Goal: Task Accomplishment & Management: Manage account settings

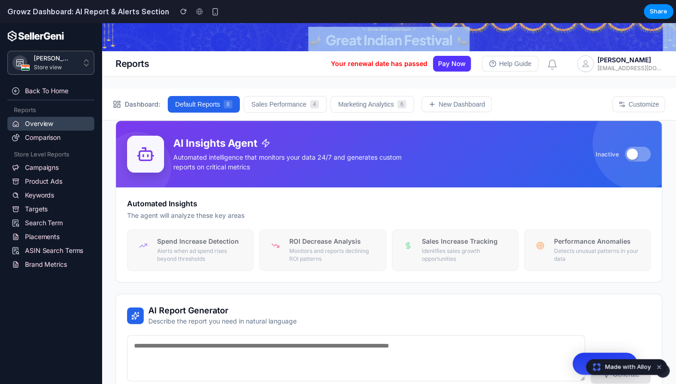
drag, startPoint x: 262, startPoint y: 34, endPoint x: 355, endPoint y: 36, distance: 92.4
click at [355, 36] on div at bounding box center [389, 37] width 574 height 28
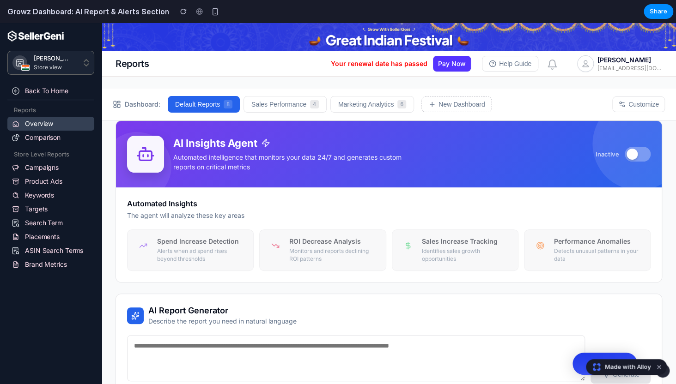
drag, startPoint x: 318, startPoint y: 41, endPoint x: 506, endPoint y: 40, distance: 187.6
click at [506, 40] on div at bounding box center [389, 37] width 574 height 28
click at [509, 39] on div at bounding box center [389, 37] width 574 height 28
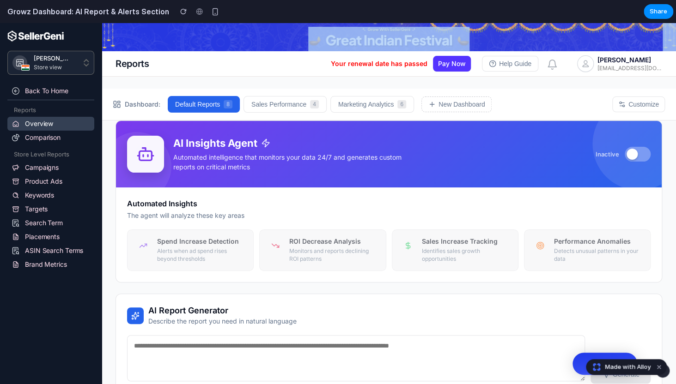
drag, startPoint x: 556, startPoint y: 27, endPoint x: 422, endPoint y: 25, distance: 133.5
click at [422, 25] on div at bounding box center [389, 37] width 574 height 28
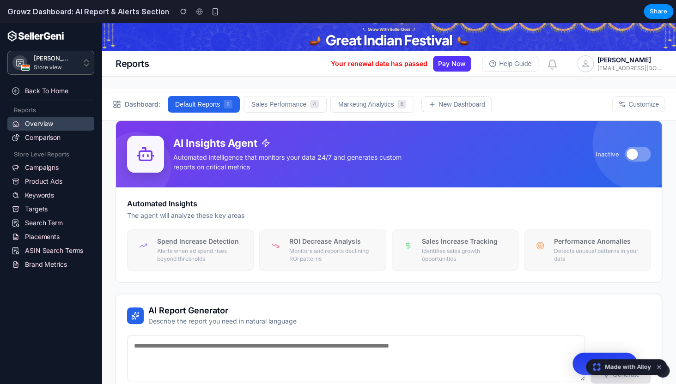
click at [422, 25] on div at bounding box center [389, 37] width 162 height 28
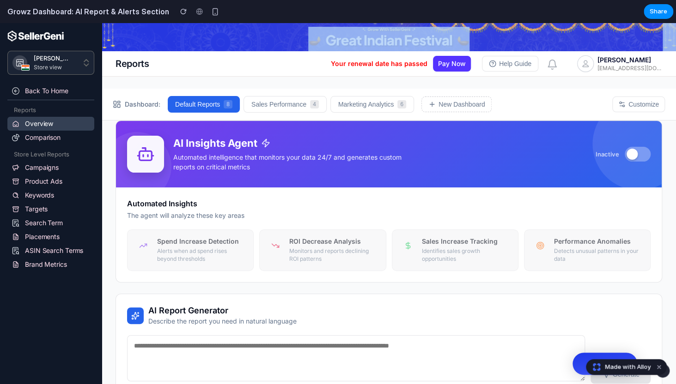
drag, startPoint x: 318, startPoint y: 27, endPoint x: 476, endPoint y: 44, distance: 159.4
click at [476, 44] on div at bounding box center [389, 37] width 574 height 28
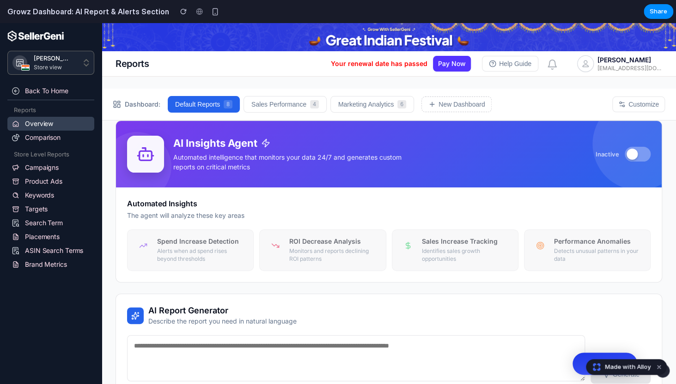
click at [476, 44] on div at bounding box center [389, 37] width 574 height 28
click at [375, 157] on p "Automated intelligence that monitors your data 24/7 and generates custom report…" at bounding box center [288, 161] width 231 height 19
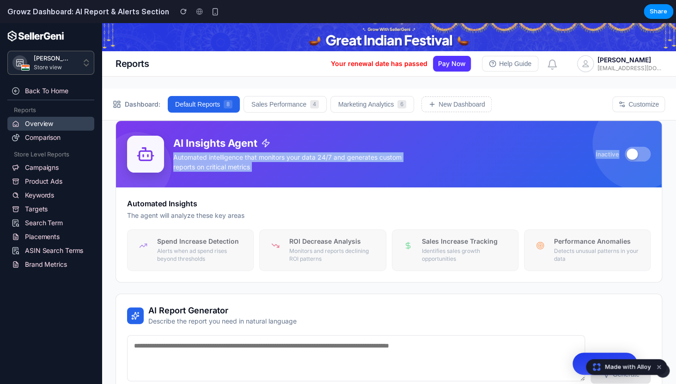
drag, startPoint x: 172, startPoint y: 139, endPoint x: 296, endPoint y: 188, distance: 132.7
click at [296, 188] on div "AI Insights Agent Automated intelligence that monitors your data 24/7 and gener…" at bounding box center [389, 154] width 546 height 67
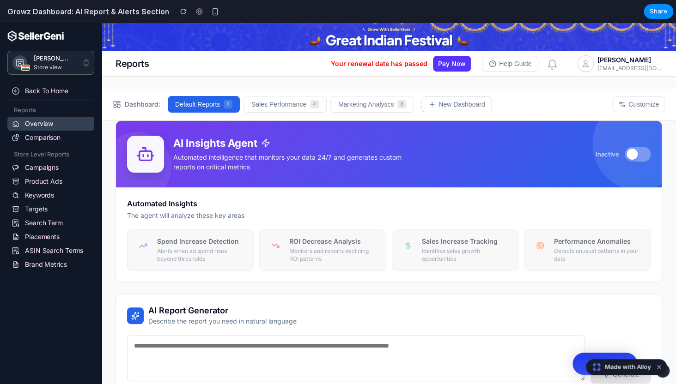
click at [296, 188] on div "AI Insights Agent Automated intelligence that monitors your data 24/7 and gener…" at bounding box center [389, 154] width 546 height 67
click at [631, 154] on div at bounding box center [631, 154] width 11 height 11
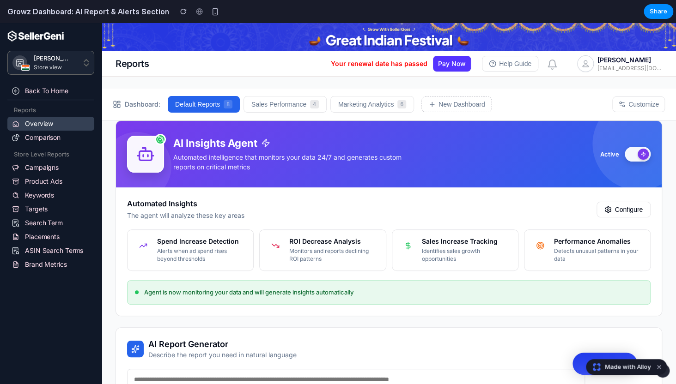
click at [631, 154] on button at bounding box center [638, 154] width 26 height 15
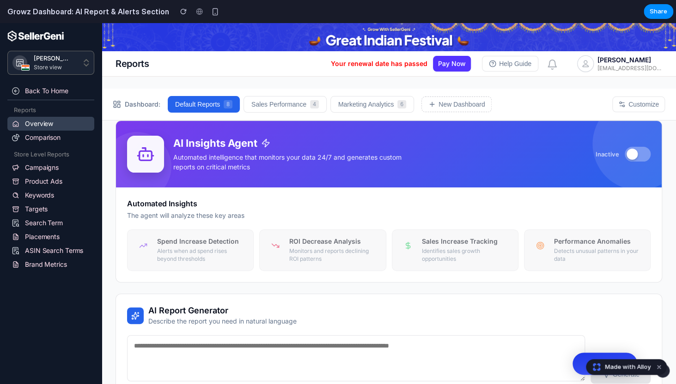
click at [631, 154] on div at bounding box center [631, 154] width 11 height 11
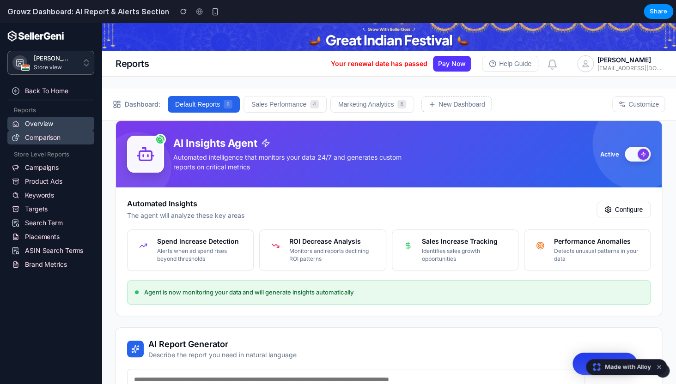
click at [49, 143] on link "Comparison" at bounding box center [50, 138] width 87 height 14
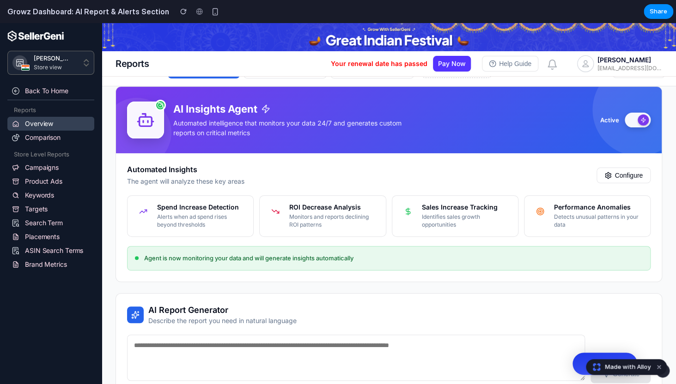
scroll to position [17, 0]
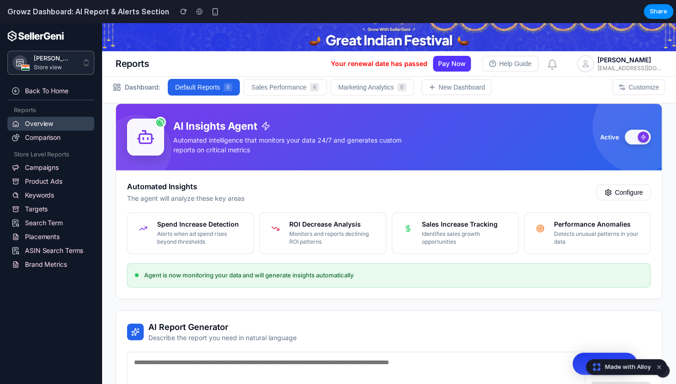
click at [642, 132] on button at bounding box center [638, 137] width 26 height 15
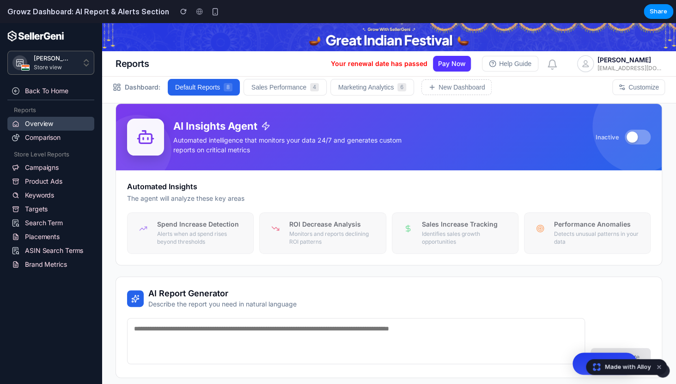
click at [620, 69] on p "[EMAIL_ADDRESS][DOMAIN_NAME]" at bounding box center [629, 68] width 65 height 7
click at [550, 67] on img "button" at bounding box center [551, 65] width 9 height 10
click at [504, 64] on button "Help Guide" at bounding box center [510, 64] width 56 height 16
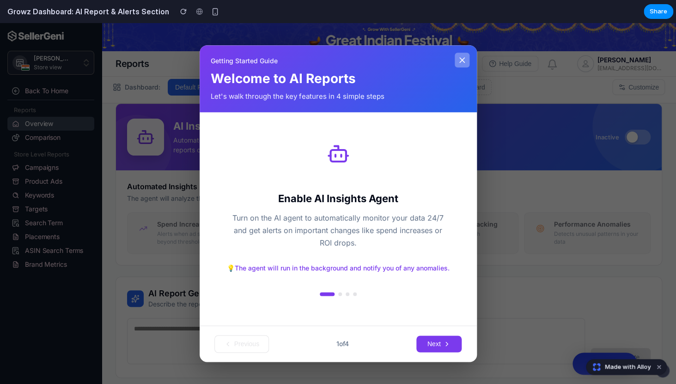
click at [464, 61] on icon at bounding box center [461, 59] width 9 height 9
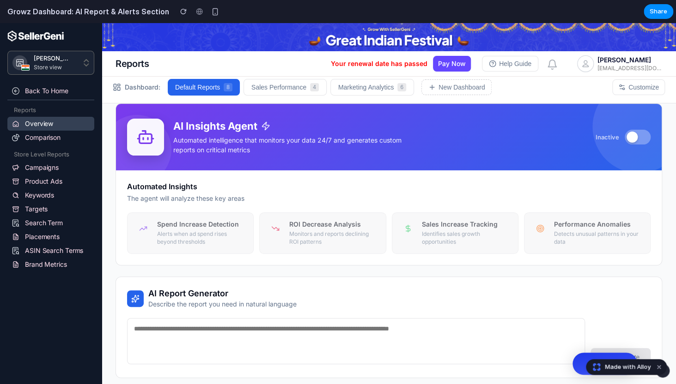
click at [453, 67] on button "Pay Now" at bounding box center [452, 64] width 38 height 16
click at [452, 61] on button "Pay Now" at bounding box center [452, 64] width 38 height 16
click at [215, 91] on button "Default Reports 8" at bounding box center [204, 87] width 72 height 17
click at [271, 91] on button "Sales Performance 4" at bounding box center [284, 87] width 83 height 17
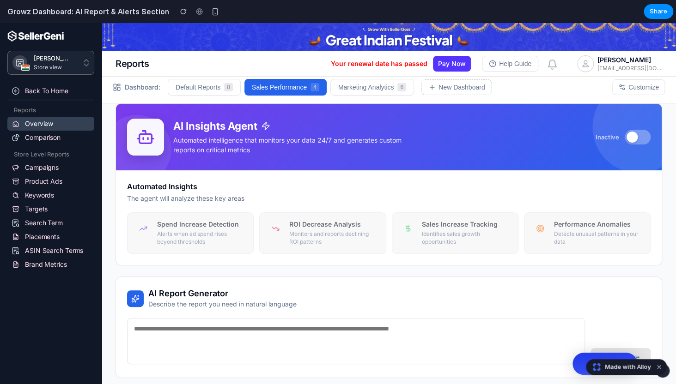
click at [327, 86] on button "Sales Performance 4" at bounding box center [285, 87] width 82 height 17
click at [359, 89] on button "Marketing Analytics 6" at bounding box center [372, 87] width 84 height 17
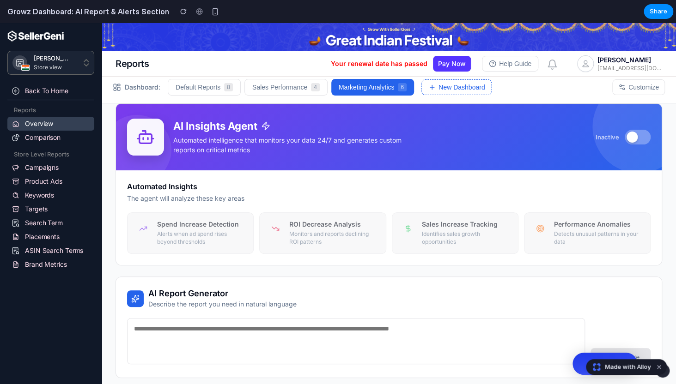
click at [460, 91] on button "New Dashboard" at bounding box center [456, 87] width 70 height 16
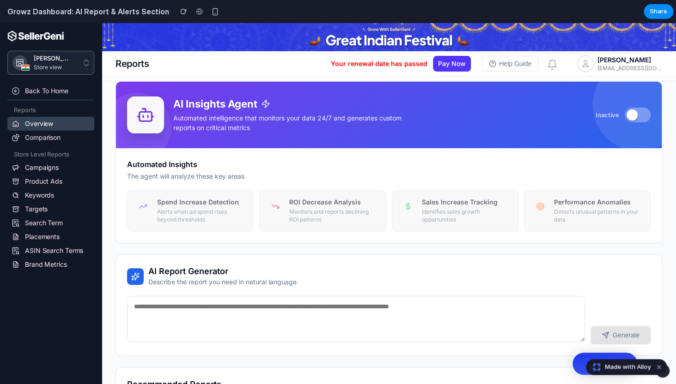
scroll to position [0, 0]
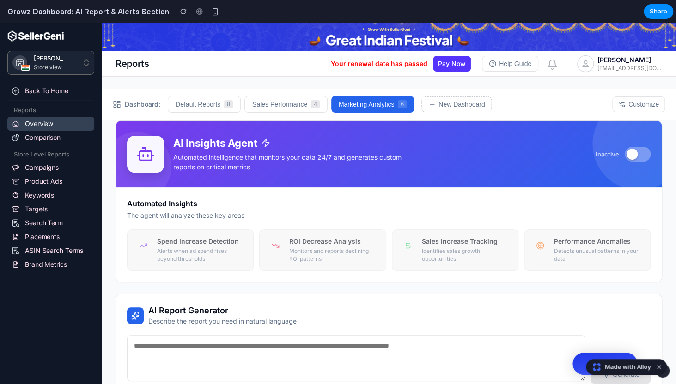
click at [628, 114] on div "Dashboard: Default Reports 8 Sales Performance 4 Marketing Analytics 6 New Dash…" at bounding box center [389, 105] width 574 height 32
click at [630, 109] on button "Customize" at bounding box center [638, 105] width 53 height 16
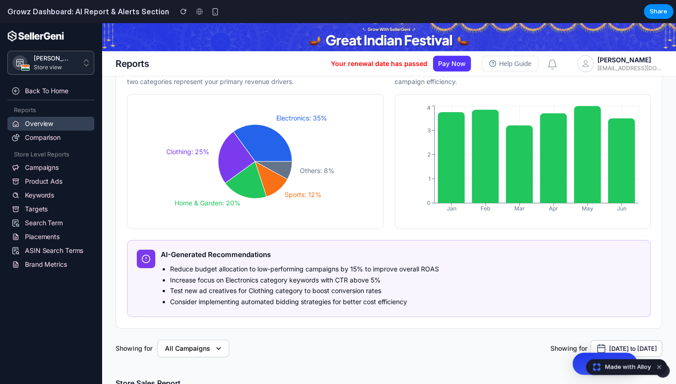
scroll to position [1051, 0]
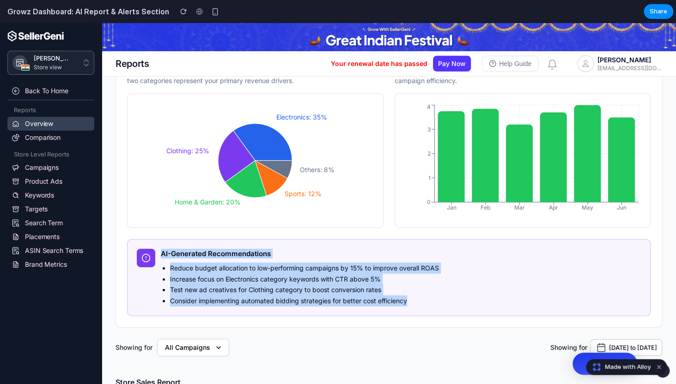
drag, startPoint x: 159, startPoint y: 252, endPoint x: 407, endPoint y: 327, distance: 258.7
click at [408, 327] on div "Key Performance Indicators Clicks 15,420 25.4 % vs last period Conversions 1,23…" at bounding box center [389, 29] width 546 height 598
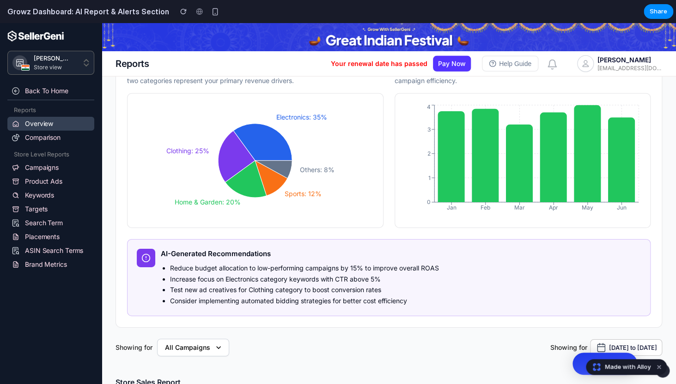
click at [407, 327] on div "Key Performance Indicators Clicks 15,420 25.4 % vs last period Conversions 1,23…" at bounding box center [389, 29] width 546 height 598
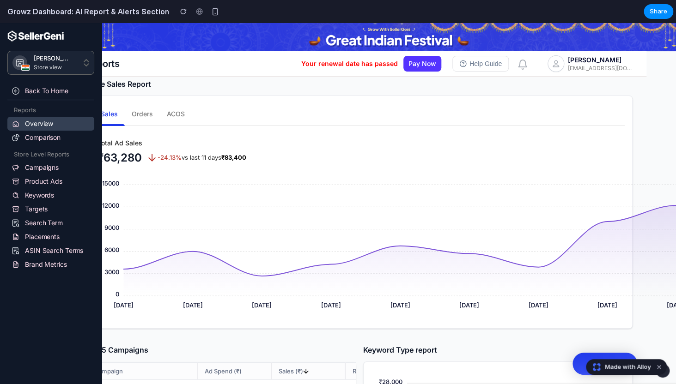
scroll to position [1349, 0]
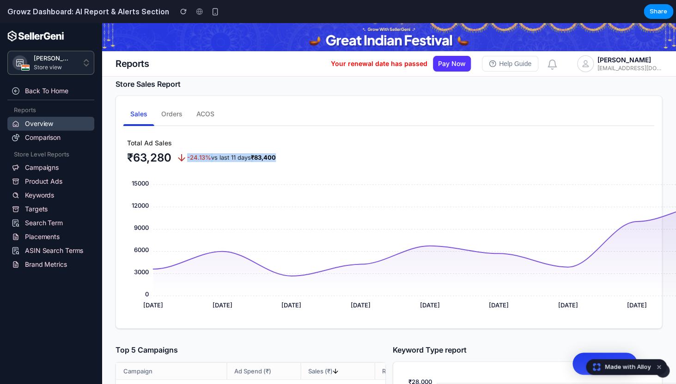
drag, startPoint x: 125, startPoint y: 158, endPoint x: 340, endPoint y: 167, distance: 215.4
click at [340, 167] on div "Total Ad Sales ₹63,280 -24.13% vs last 11 days ₹83,400 19 Sep 19 Sep 20 Sep 20 …" at bounding box center [388, 229] width 531 height 183
click at [183, 114] on button "Orders" at bounding box center [171, 114] width 35 height 22
click at [173, 115] on span "Orders" at bounding box center [171, 115] width 21 height 12
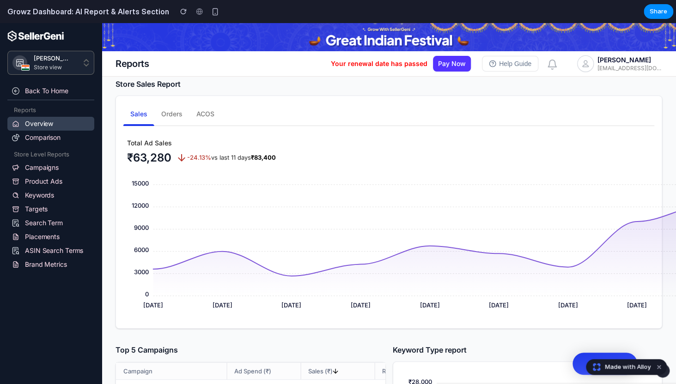
click at [205, 120] on button "ACOS" at bounding box center [205, 114] width 32 height 22
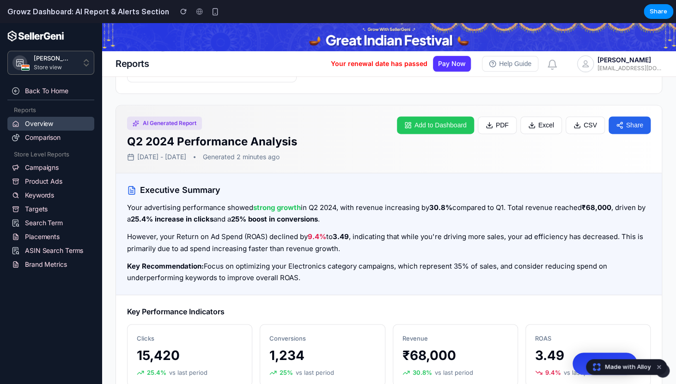
scroll to position [331, 0]
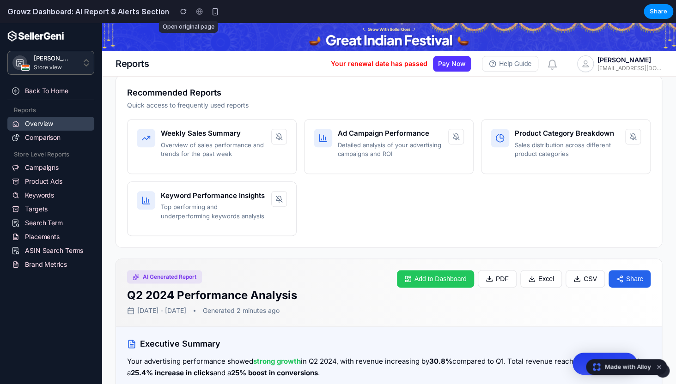
click at [192, 16] on div at bounding box center [199, 12] width 14 height 14
click at [211, 8] on div "button" at bounding box center [215, 12] width 8 height 8
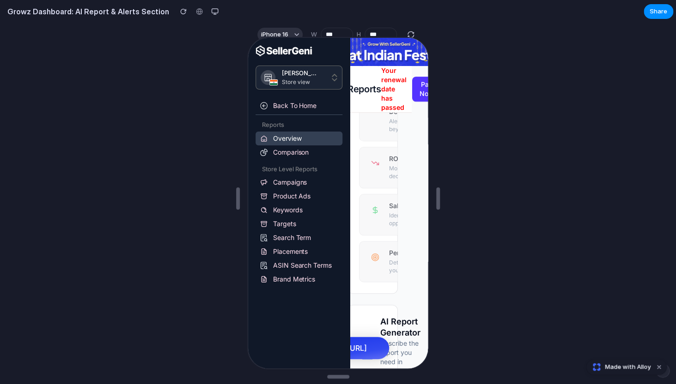
scroll to position [332, 0]
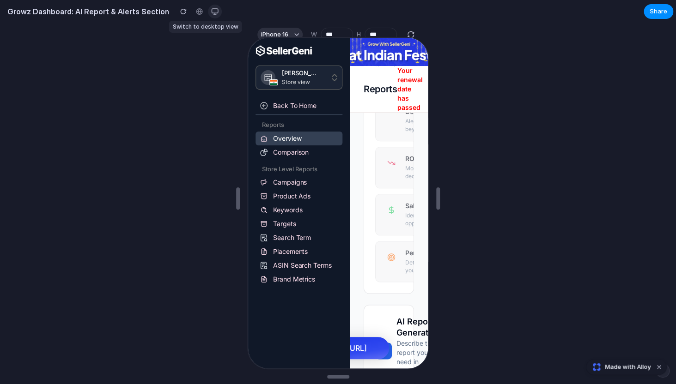
click at [211, 14] on div "button" at bounding box center [214, 11] width 7 height 7
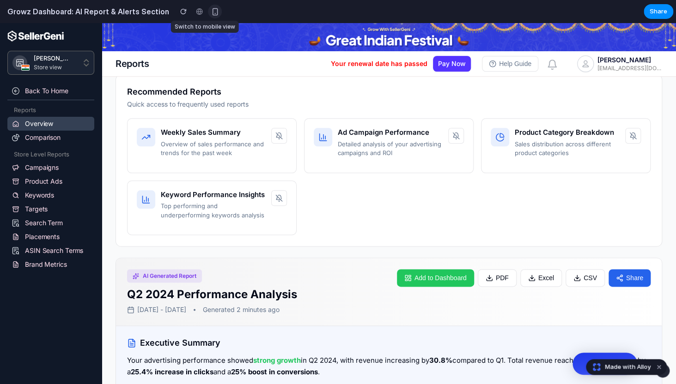
scroll to position [0, 0]
click at [180, 9] on div "button" at bounding box center [183, 11] width 6 height 6
click at [126, 15] on h2 "Growz Dashboard: AI Report & Alerts Section" at bounding box center [86, 11] width 165 height 11
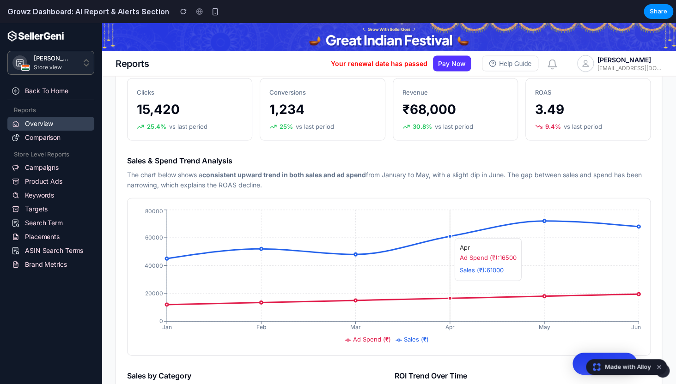
click at [408, 231] on icon "Jan Feb Mar Apr May Jun 0 20000 40000 60000 80000" at bounding box center [389, 277] width 504 height 139
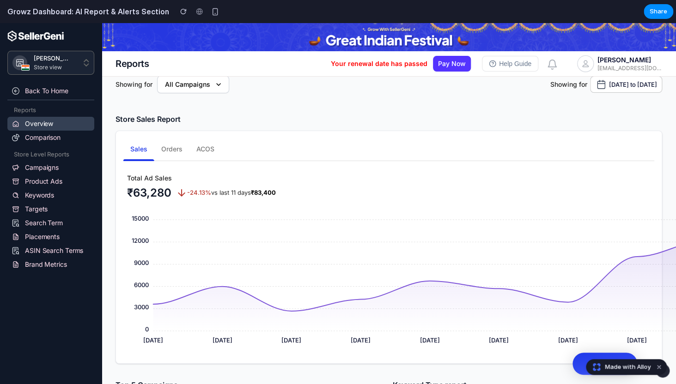
scroll to position [1273, 0]
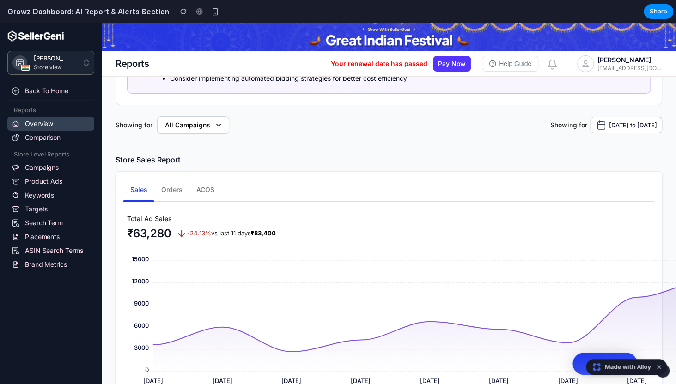
click at [227, 130] on button "All Campaigns" at bounding box center [193, 125] width 72 height 18
click at [224, 129] on button "All Campaigns" at bounding box center [193, 125] width 72 height 18
drag, startPoint x: 224, startPoint y: 129, endPoint x: 481, endPoint y: 164, distance: 259.6
click at [481, 164] on div "AI Insights Agent Automated intelligence that monitors your data 24/7 and gener…" at bounding box center [389, 66] width 574 height 2438
click at [590, 132] on button "19 Sep 25 to 29 Sep 25" at bounding box center [626, 125] width 72 height 17
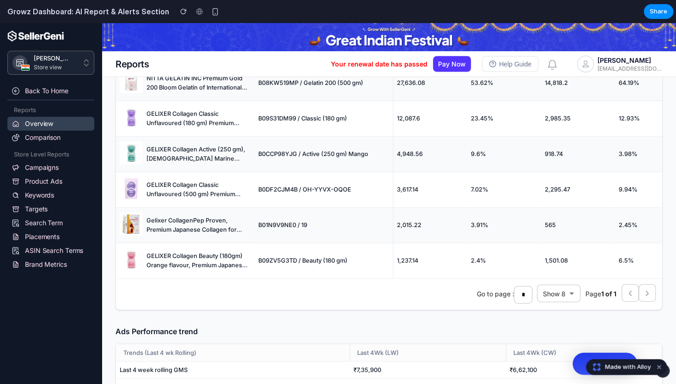
scroll to position [2108, 0]
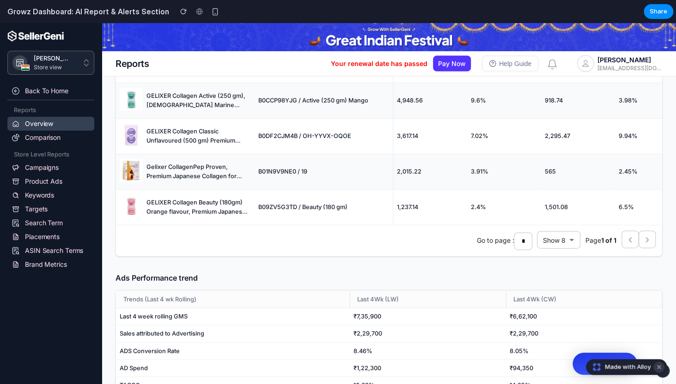
click at [660, 369] on button "Dismiss watermark" at bounding box center [658, 367] width 11 height 11
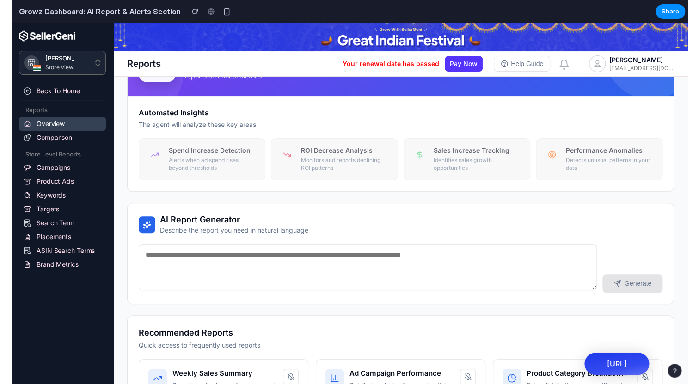
scroll to position [0, 0]
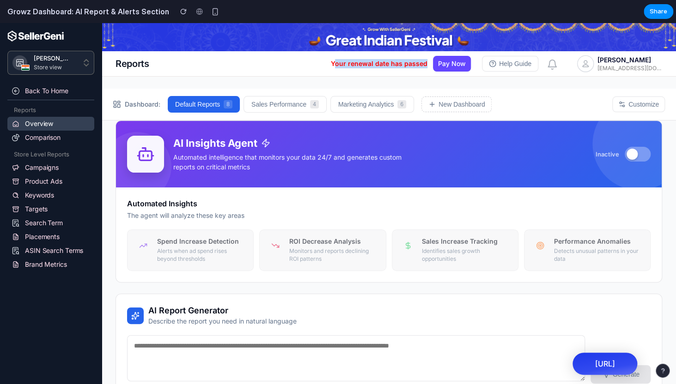
drag, startPoint x: 399, startPoint y: 65, endPoint x: 452, endPoint y: 63, distance: 53.1
click at [452, 63] on div "Your renewal date has passed Pay Now" at bounding box center [401, 64] width 140 height 16
click at [377, 64] on div "Your renewal date has passed" at bounding box center [379, 63] width 97 height 9
drag, startPoint x: 109, startPoint y: 62, endPoint x: 179, endPoint y: 62, distance: 69.8
click at [179, 62] on div "Reports Your renewal date has passed Pay Now Help Guide 0 Nitta Gelatin cerinpa…" at bounding box center [389, 63] width 574 height 25
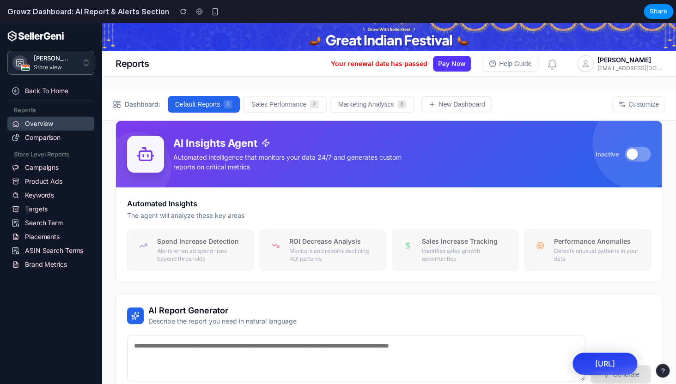
click at [180, 62] on div "Reports Your renewal date has passed Pay Now Help Guide 0 Nitta Gelatin cerinpa…" at bounding box center [389, 63] width 574 height 25
click at [46, 55] on div "[PERSON_NAME] - IN" at bounding box center [52, 59] width 37 height 9
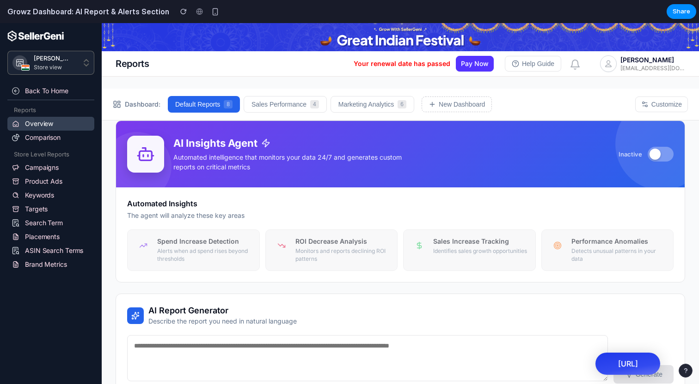
scroll to position [332, 0]
click at [459, 249] on p "Identifies sales growth opportunities" at bounding box center [480, 252] width 95 height 8
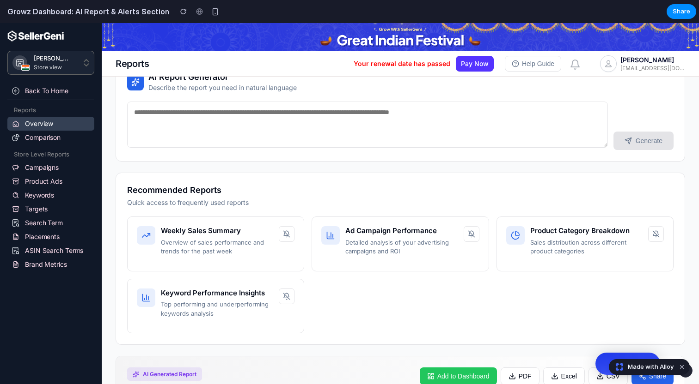
scroll to position [233, 0]
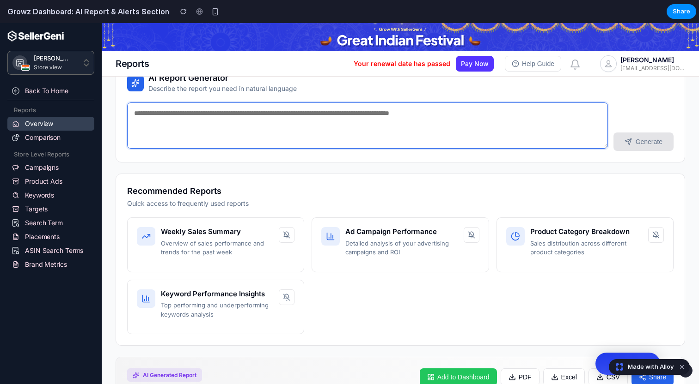
click at [450, 132] on textarea at bounding box center [367, 126] width 480 height 46
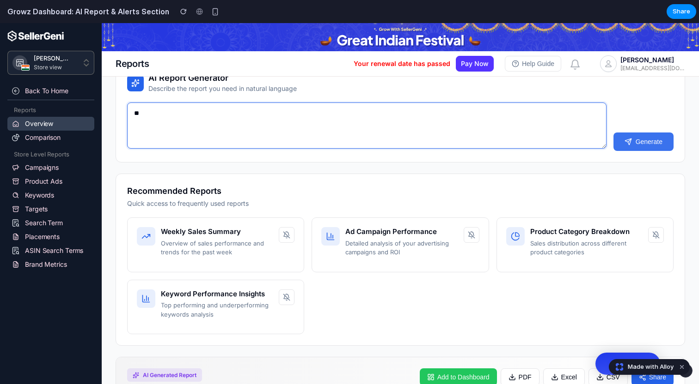
type textarea "**"
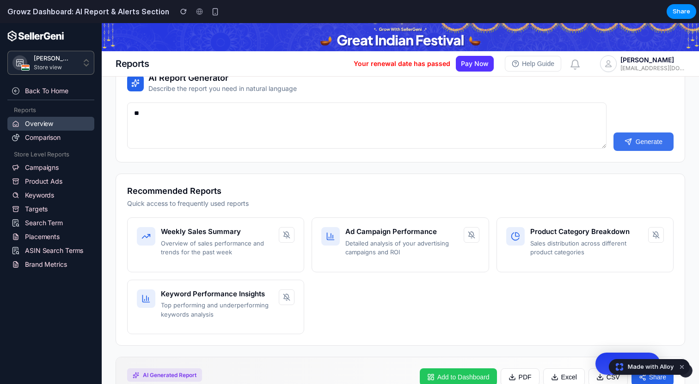
click at [657, 141] on button "Generate" at bounding box center [643, 142] width 60 height 18
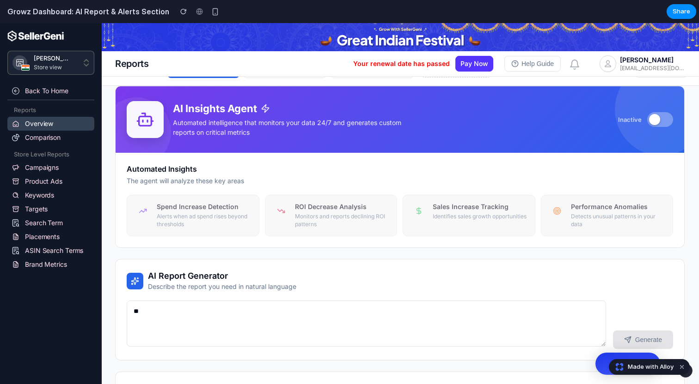
scroll to position [0, 0]
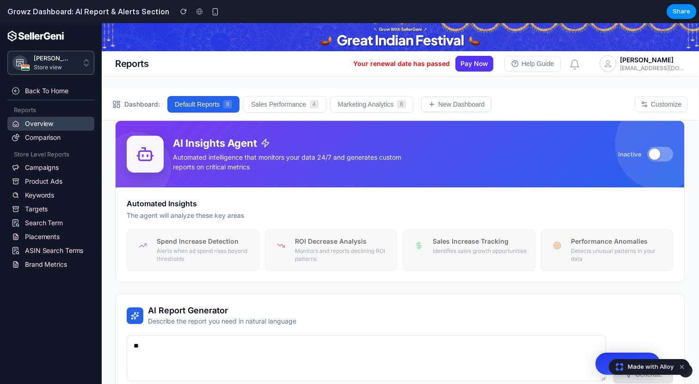
click at [655, 157] on div at bounding box center [654, 154] width 11 height 11
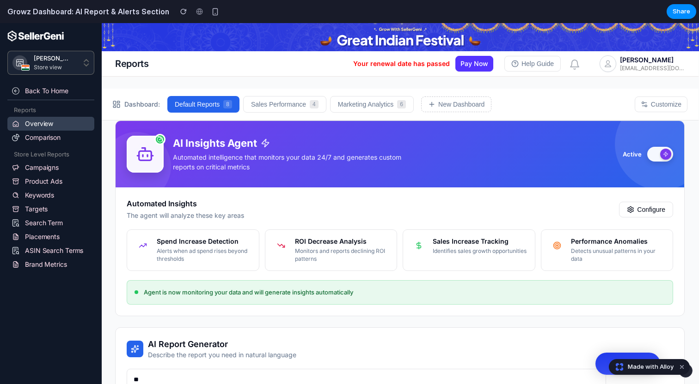
click at [655, 157] on button at bounding box center [660, 154] width 26 height 15
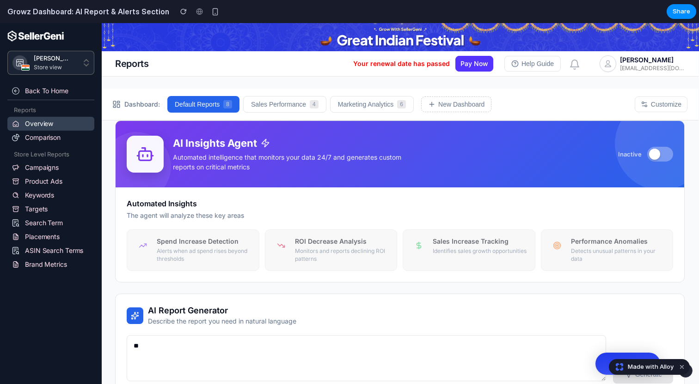
click at [655, 157] on div at bounding box center [654, 154] width 11 height 11
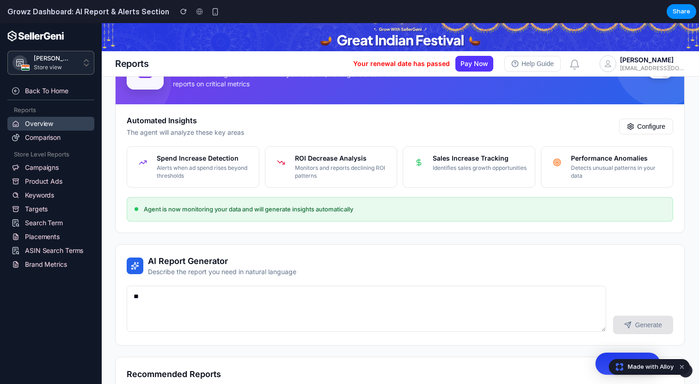
scroll to position [82, 0]
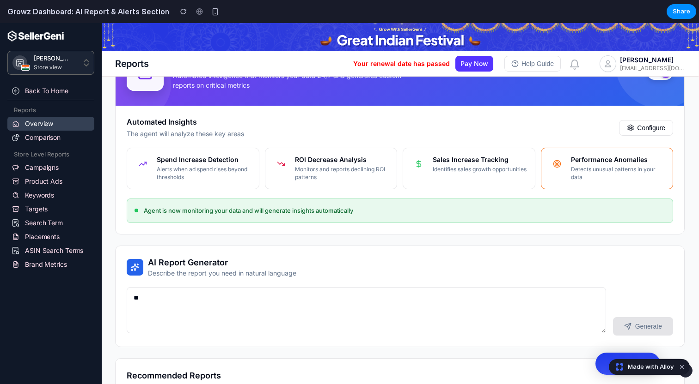
drag, startPoint x: 598, startPoint y: 182, endPoint x: 640, endPoint y: 162, distance: 46.5
click at [608, 178] on div "Performance Anomalies Detects unusual patterns in your data" at bounding box center [607, 169] width 133 height 42
click at [520, 158] on h5 "Sales Increase Tracking" at bounding box center [479, 160] width 95 height 8
click at [352, 167] on p "Monitors and reports declining ROI patterns" at bounding box center [342, 174] width 95 height 16
click at [198, 171] on p "Alerts when ad spend rises beyond thresholds" at bounding box center [204, 174] width 95 height 16
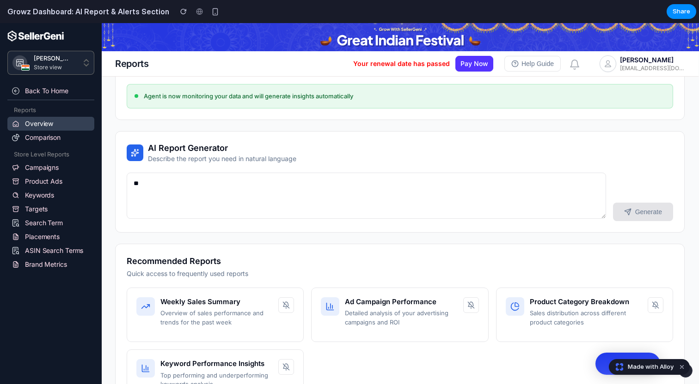
scroll to position [197, 1]
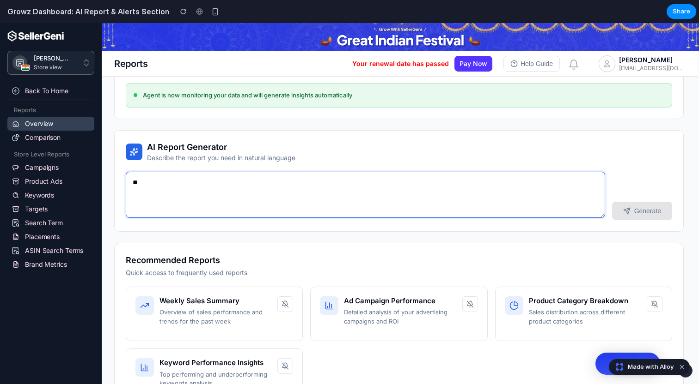
click at [557, 197] on textarea "**" at bounding box center [365, 195] width 479 height 46
drag, startPoint x: 602, startPoint y: 216, endPoint x: 580, endPoint y: 150, distance: 70.3
click at [580, 172] on textarea "**" at bounding box center [365, 195] width 479 height 46
click at [284, 202] on textarea "**" at bounding box center [365, 195] width 479 height 46
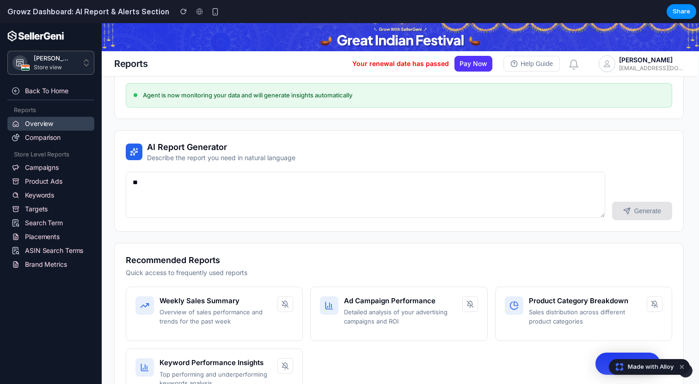
click at [371, 149] on div "AI Report Generator Describe the report you need in natural language" at bounding box center [399, 152] width 546 height 21
drag, startPoint x: 148, startPoint y: 149, endPoint x: 310, endPoint y: 160, distance: 162.5
click at [310, 160] on div "AI Report Generator Describe the report you need in natural language" at bounding box center [399, 152] width 546 height 21
click at [539, 207] on textarea "**" at bounding box center [365, 195] width 479 height 46
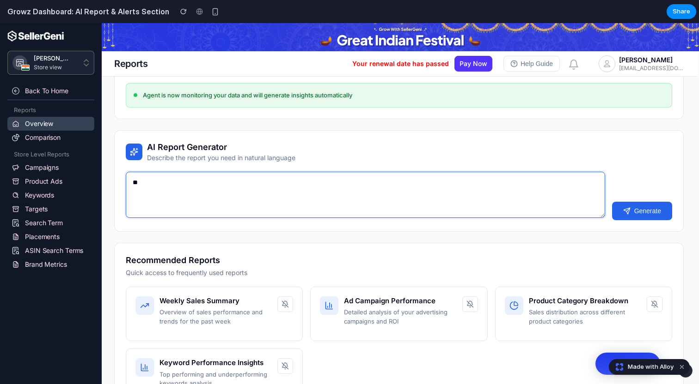
type textarea "*"
type textarea "**********"
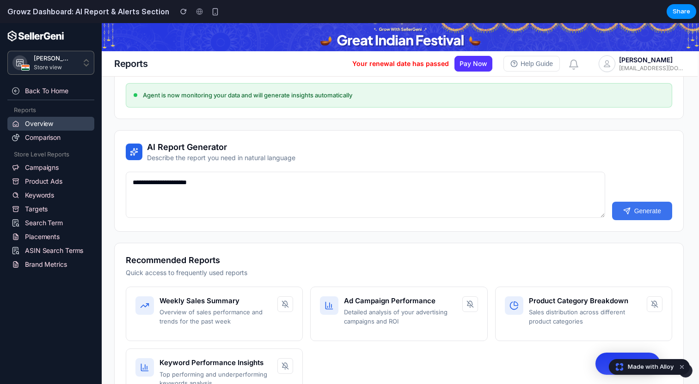
click at [635, 209] on button "Generate" at bounding box center [642, 211] width 60 height 18
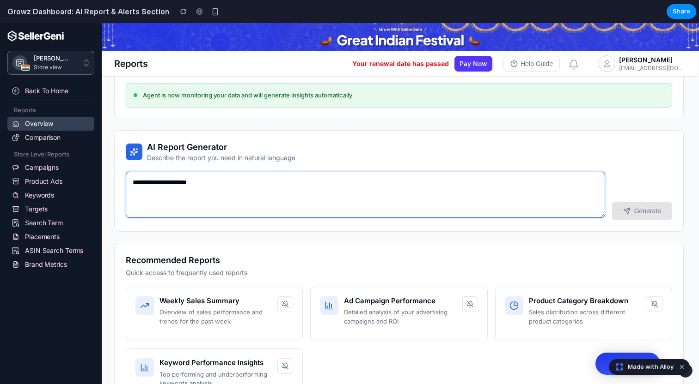
click at [549, 194] on textarea "**********" at bounding box center [365, 195] width 479 height 46
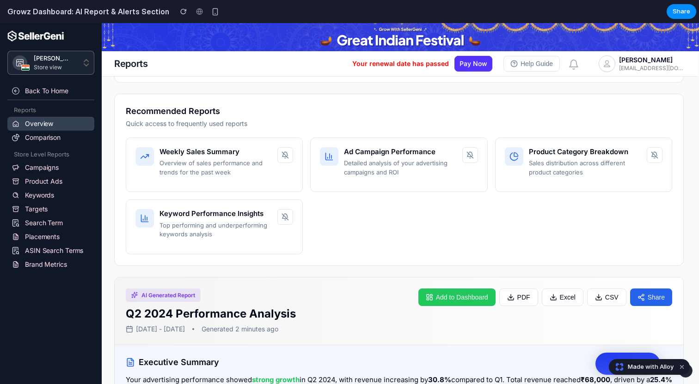
scroll to position [359, 1]
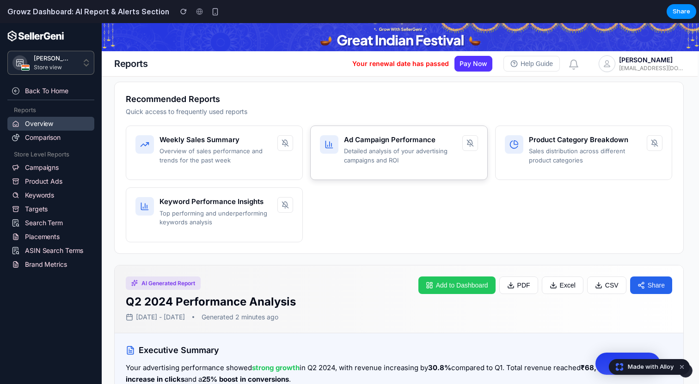
click at [383, 163] on p "Detailed analysis of your advertising campaigns and ROI" at bounding box center [400, 156] width 112 height 18
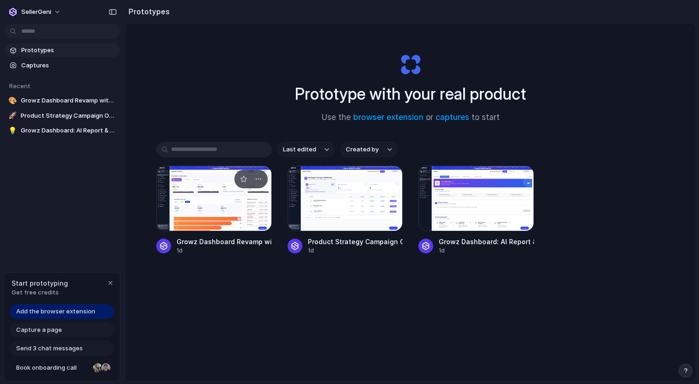
click at [226, 215] on div at bounding box center [213, 199] width 115 height 66
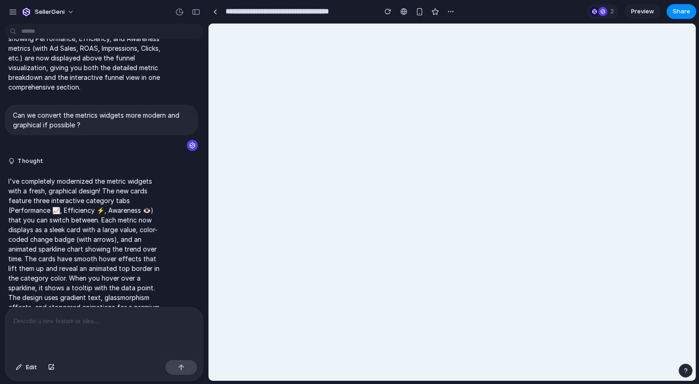
scroll to position [1645, 0]
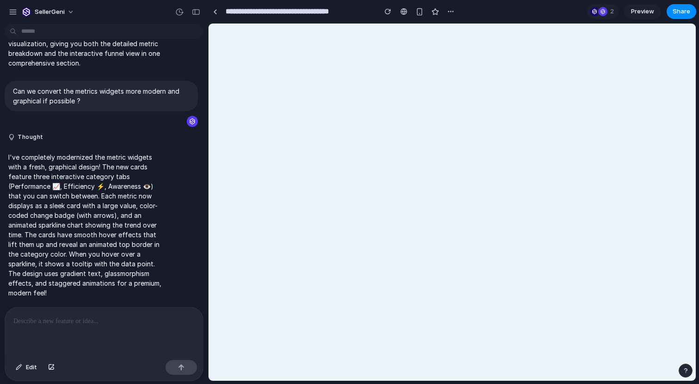
select select "******"
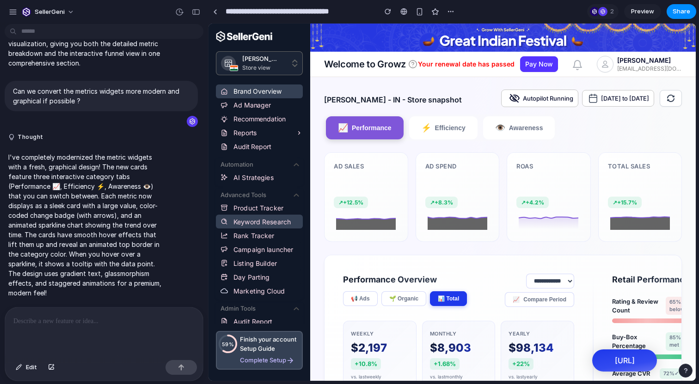
scroll to position [24, 0]
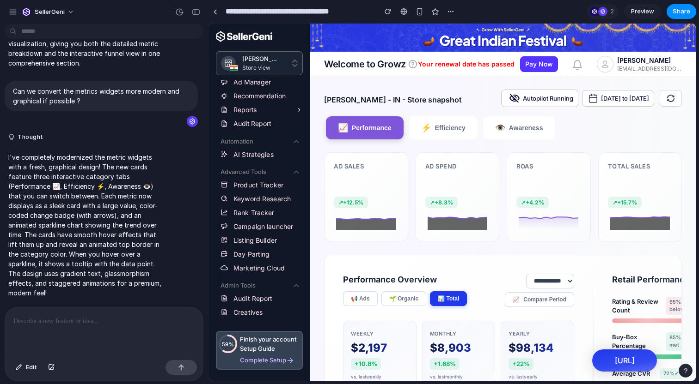
click at [264, 359] on div "Complete Setup" at bounding box center [270, 360] width 60 height 11
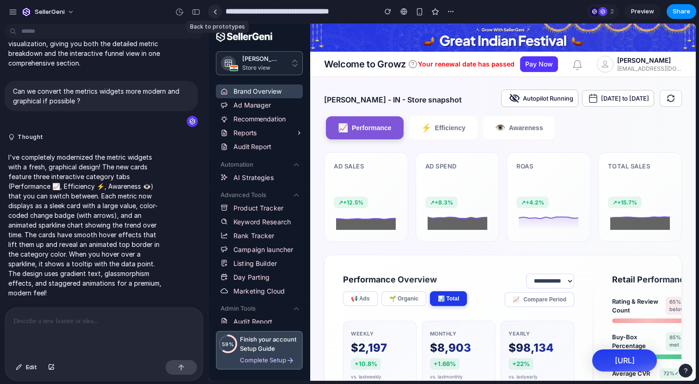
click at [215, 10] on div at bounding box center [215, 11] width 4 height 5
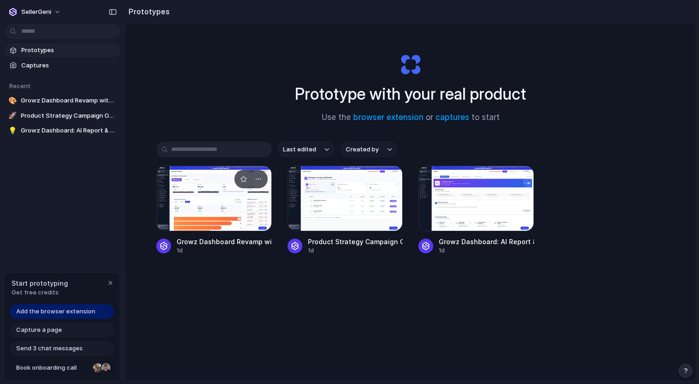
click at [225, 217] on div at bounding box center [213, 199] width 115 height 66
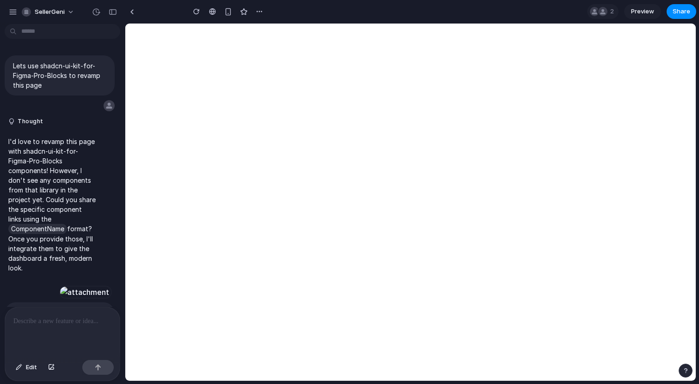
type input "**********"
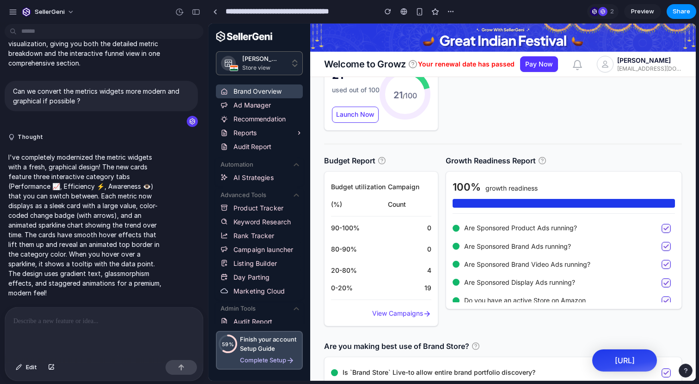
scroll to position [1635, 0]
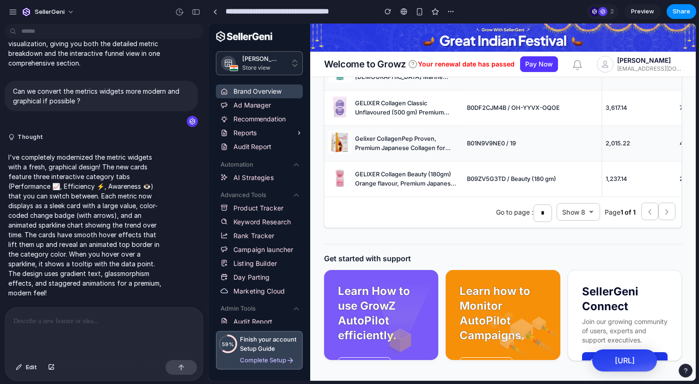
click at [377, 294] on img at bounding box center [401, 316] width 73 height 92
click at [245, 120] on link "Recommendation" at bounding box center [259, 119] width 87 height 14
click at [252, 117] on link "Recommendation" at bounding box center [259, 119] width 87 height 14
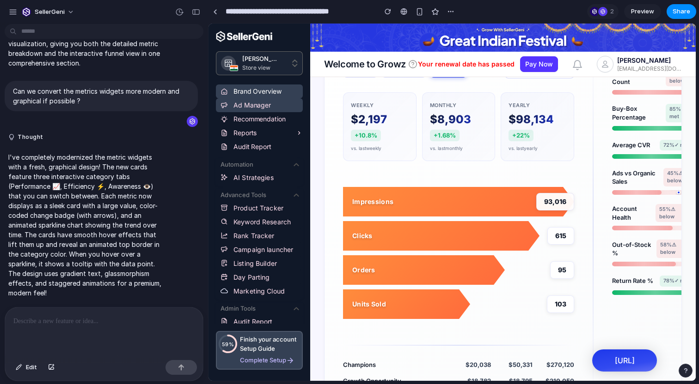
scroll to position [224, 0]
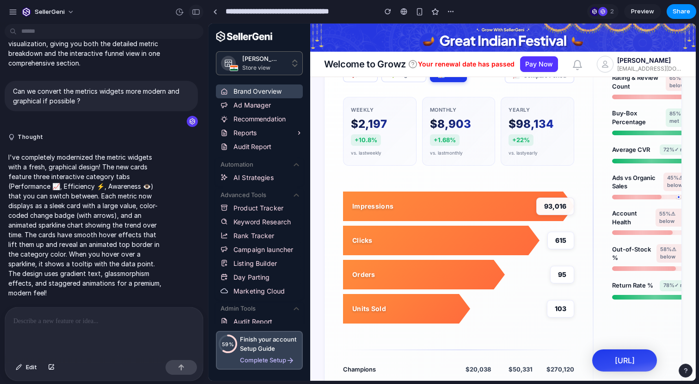
click at [200, 13] on div "button" at bounding box center [196, 12] width 8 height 6
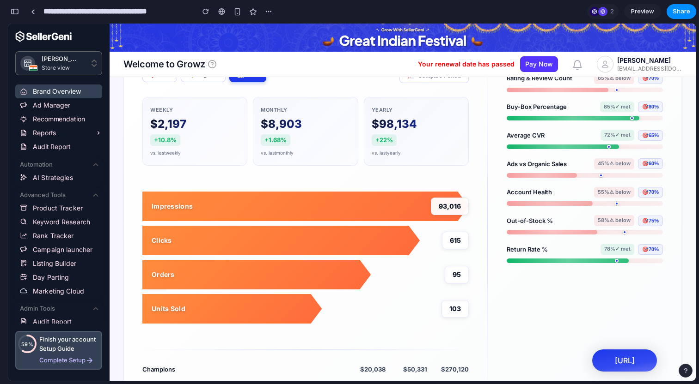
scroll to position [0, 0]
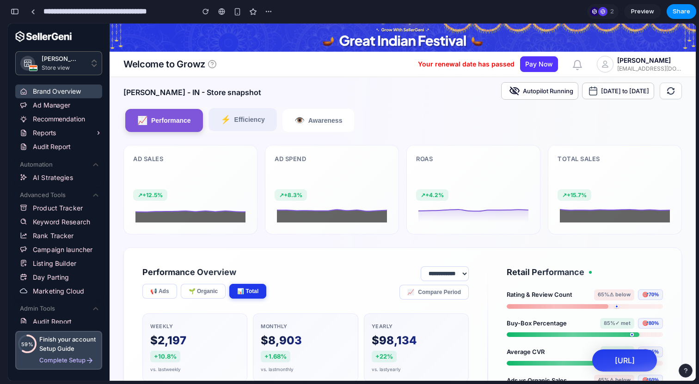
click at [242, 122] on span "Efficiency" at bounding box center [249, 119] width 30 height 7
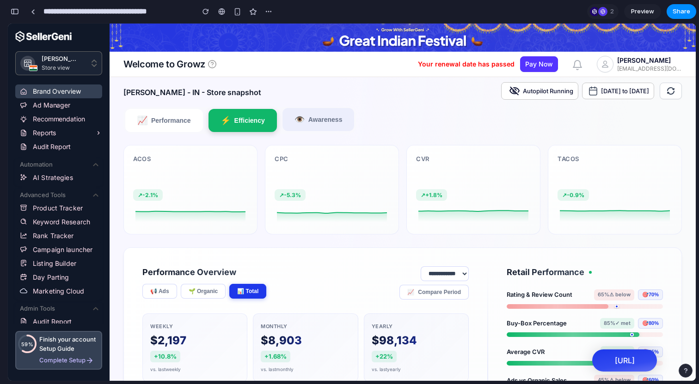
click at [304, 127] on button "👁️ Awareness" at bounding box center [318, 119] width 72 height 23
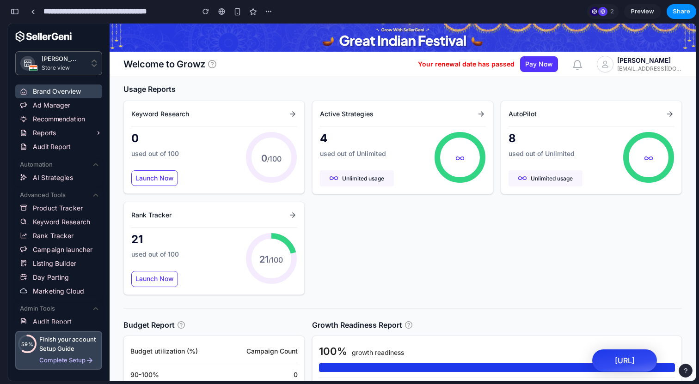
click at [15, 13] on div "button" at bounding box center [15, 11] width 8 height 6
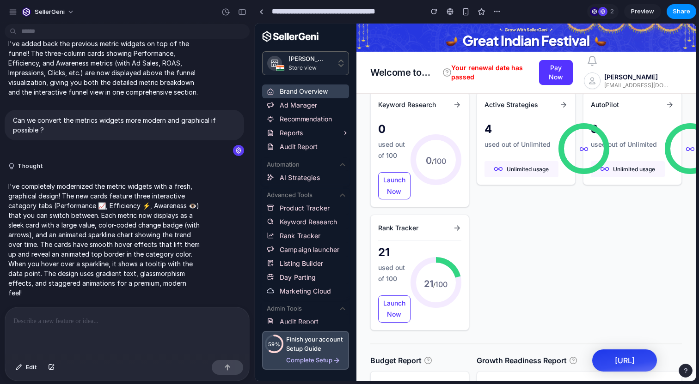
drag, startPoint x: 206, startPoint y: 165, endPoint x: 476, endPoint y: 188, distance: 271.7
click at [476, 188] on body "SellerGeni Lets use shadcn-ui-kit-for-Figma-Pro-Blocks to revamp this page Thou…" at bounding box center [349, 192] width 699 height 384
click at [643, 11] on span "Preview" at bounding box center [642, 11] width 23 height 9
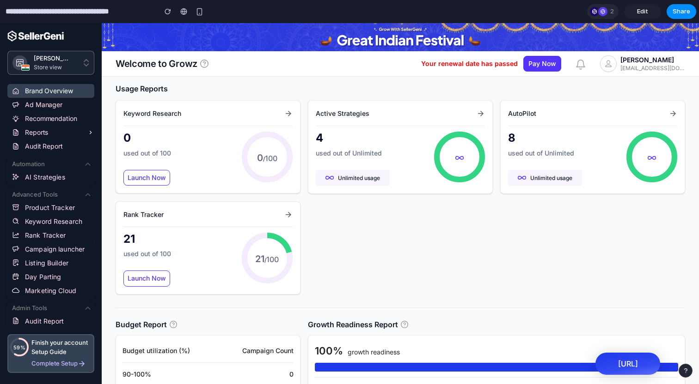
click at [604, 12] on div at bounding box center [602, 11] width 9 height 9
click at [605, 9] on div at bounding box center [602, 11] width 9 height 9
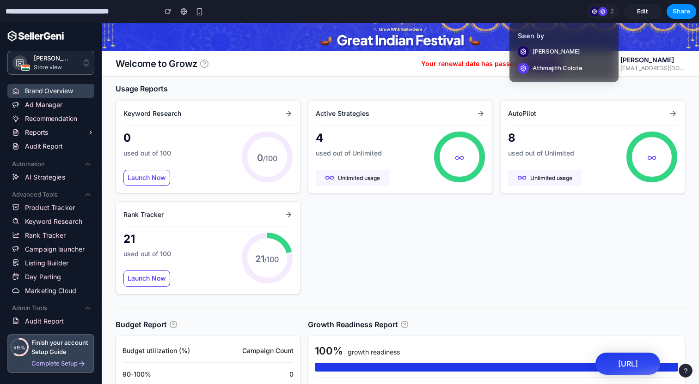
click at [616, 106] on div "Seen by [PERSON_NAME] [PERSON_NAME]" at bounding box center [349, 192] width 699 height 384
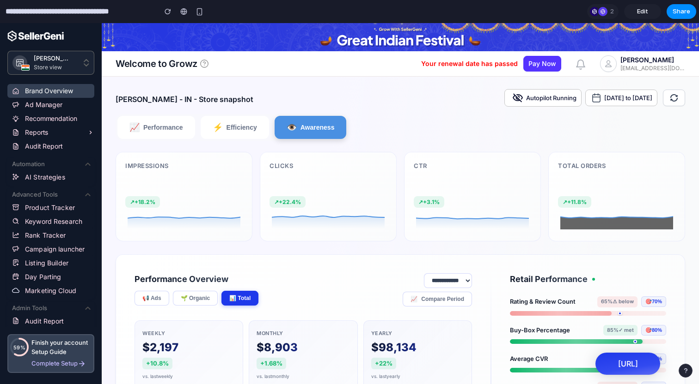
click at [34, 16] on input "**********" at bounding box center [79, 11] width 150 height 17
click at [169, 9] on div "button" at bounding box center [167, 11] width 6 height 6
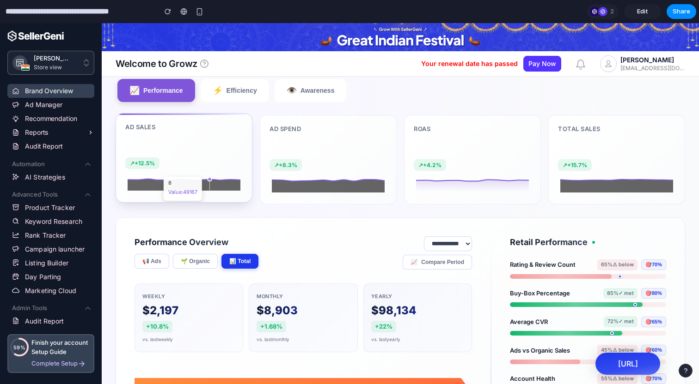
click at [211, 180] on circle at bounding box center [209, 180] width 4 height 4
click at [62, 109] on link "Ad Manager" at bounding box center [50, 105] width 87 height 14
click at [62, 124] on link "Recommendation" at bounding box center [50, 119] width 87 height 14
click at [62, 182] on li "AI Strategies" at bounding box center [50, 177] width 87 height 14
click at [62, 196] on div "Advanced Tools" at bounding box center [46, 195] width 68 height 18
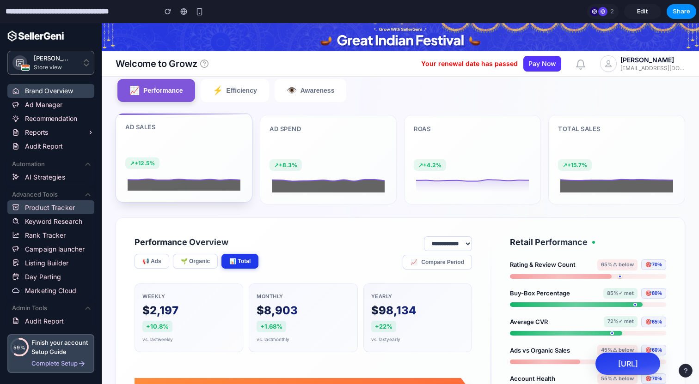
click at [62, 211] on span "Product Tracker" at bounding box center [59, 208] width 69 height 10
click at [65, 244] on span "Campaign launcher" at bounding box center [59, 249] width 69 height 10
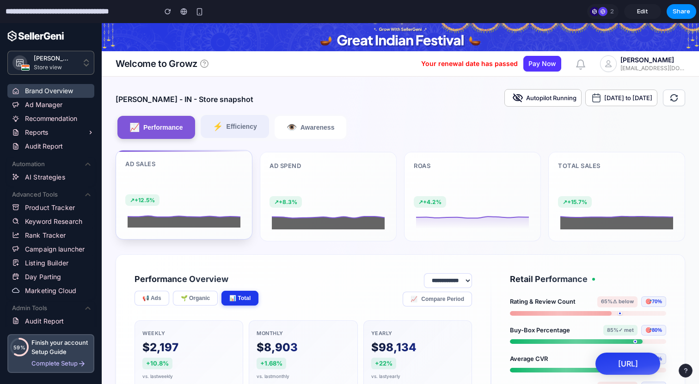
click at [228, 122] on button "⚡ Efficiency" at bounding box center [235, 126] width 68 height 23
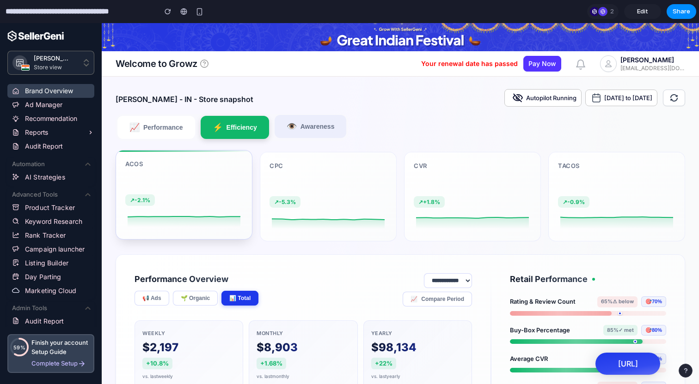
click at [305, 123] on button "👁️ Awareness" at bounding box center [310, 126] width 72 height 23
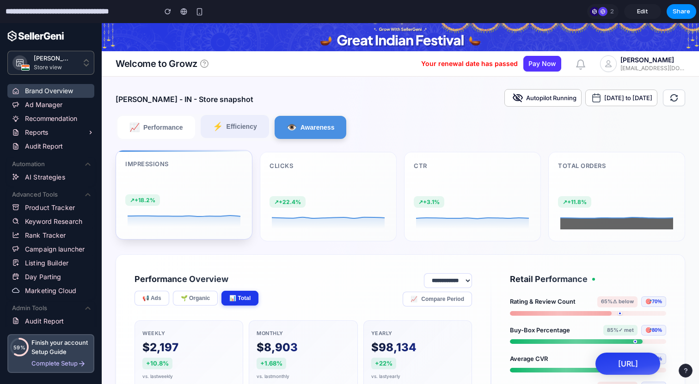
click at [259, 134] on button "⚡ Efficiency" at bounding box center [235, 126] width 68 height 23
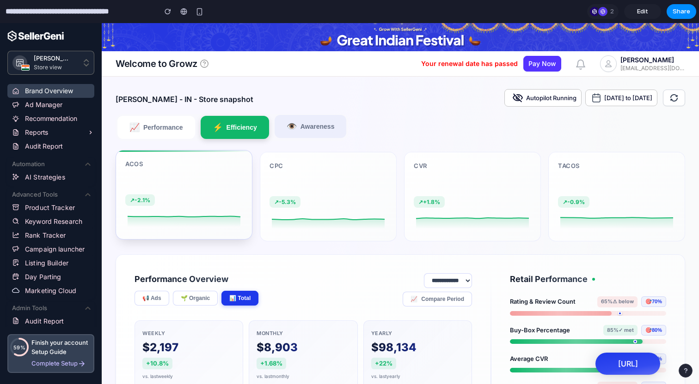
click at [293, 124] on button "👁️ Awareness" at bounding box center [310, 126] width 72 height 23
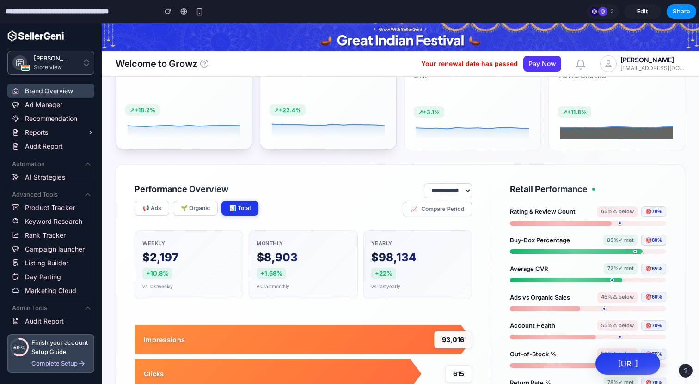
scroll to position [105, 0]
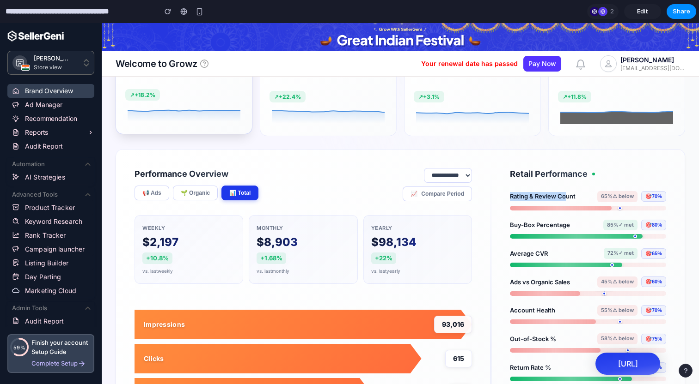
drag, startPoint x: 510, startPoint y: 196, endPoint x: 566, endPoint y: 196, distance: 55.9
click at [566, 196] on span "Rating & Review Count" at bounding box center [543, 196] width 66 height 9
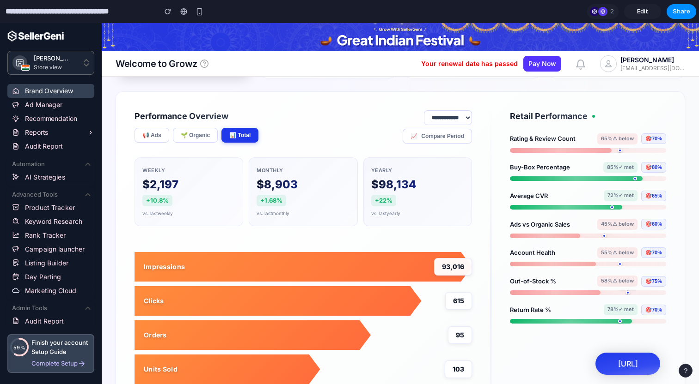
scroll to position [159, 0]
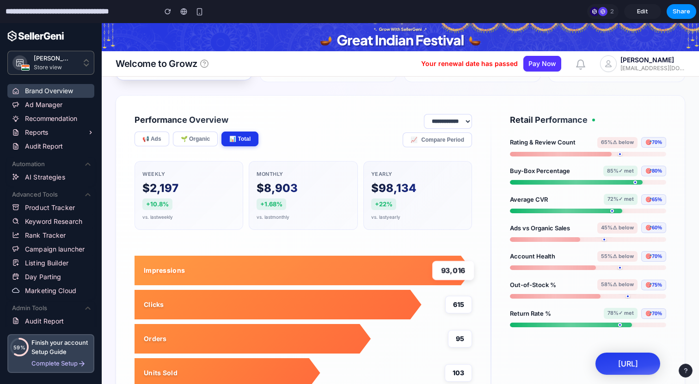
click at [452, 280] on div "93,016" at bounding box center [453, 270] width 42 height 19
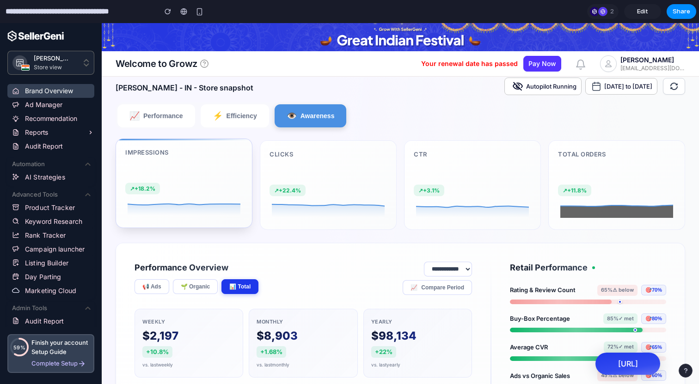
scroll to position [0, 0]
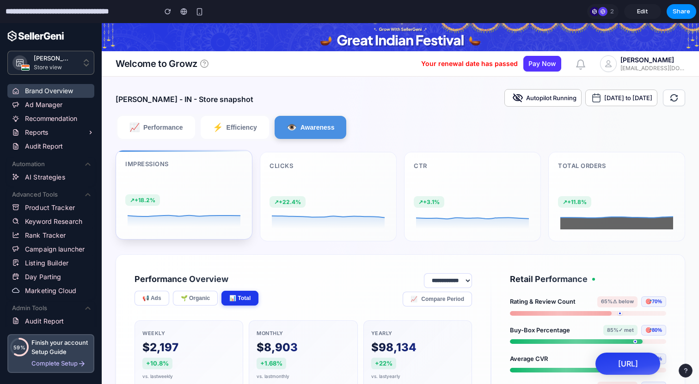
click at [65, 14] on input "**********" at bounding box center [79, 11] width 150 height 17
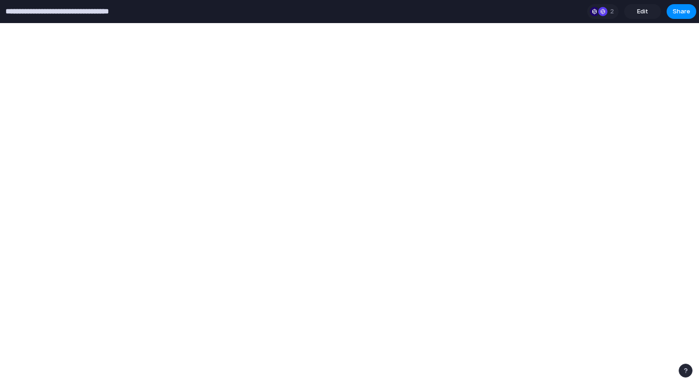
select select "******"
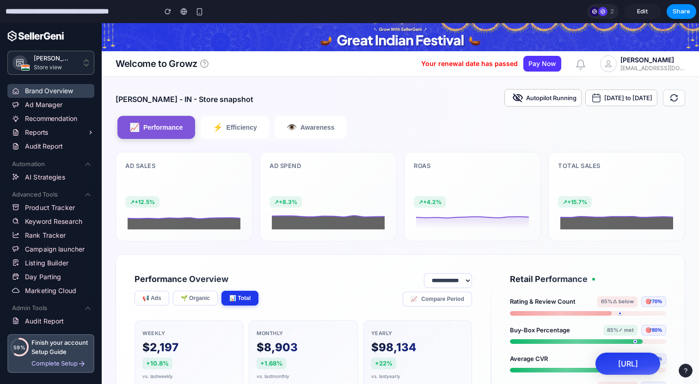
click at [609, 13] on div "2" at bounding box center [602, 11] width 31 height 15
click at [643, 12] on span "Edit" at bounding box center [642, 11] width 11 height 9
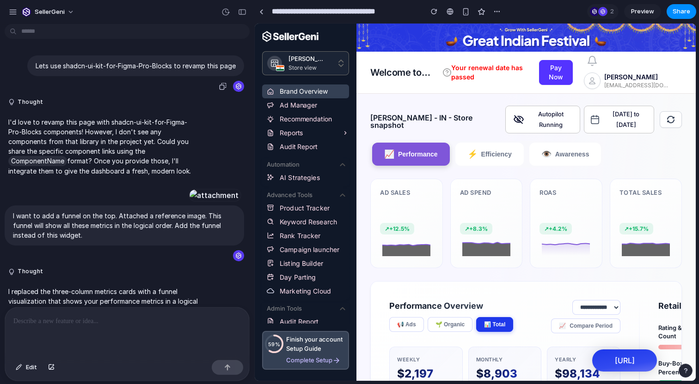
click at [237, 85] on div at bounding box center [238, 86] width 11 height 11
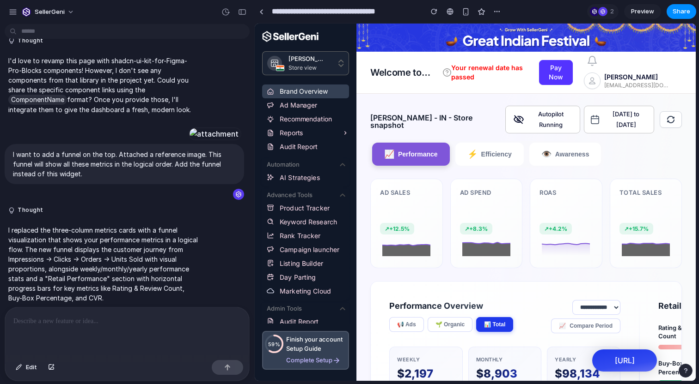
scroll to position [66, 0]
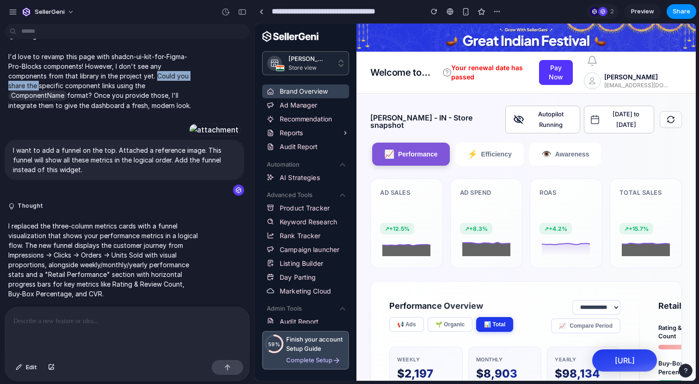
drag, startPoint x: 115, startPoint y: 76, endPoint x: 186, endPoint y: 75, distance: 70.7
click at [186, 75] on p "I'd love to revamp this page with shadcn-ui-kit-for-Figma-Pro-Blocks components…" at bounding box center [103, 81] width 191 height 59
drag, startPoint x: 11, startPoint y: 90, endPoint x: 103, endPoint y: 91, distance: 92.9
click at [103, 91] on p "I'd love to revamp this page with shadcn-ui-kit-for-Figma-Pro-Blocks components…" at bounding box center [103, 81] width 191 height 59
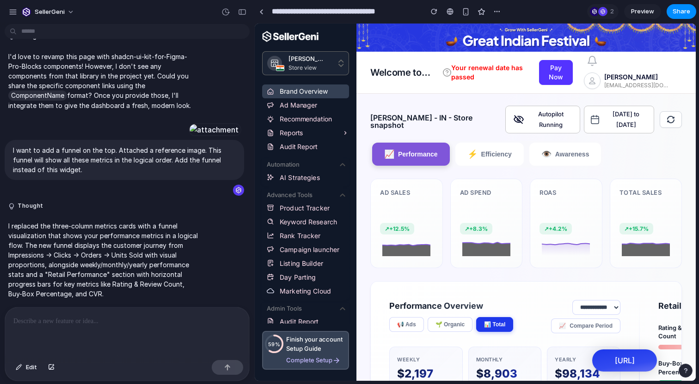
click at [103, 91] on p "I'd love to revamp this page with shadcn-ui-kit-for-Figma-Pro-Blocks components…" at bounding box center [103, 81] width 191 height 59
drag, startPoint x: 73, startPoint y: 90, endPoint x: 177, endPoint y: 88, distance: 104.4
click at [177, 88] on p "I'd love to revamp this page with shadcn-ui-kit-for-Figma-Pro-Blocks components…" at bounding box center [103, 81] width 191 height 59
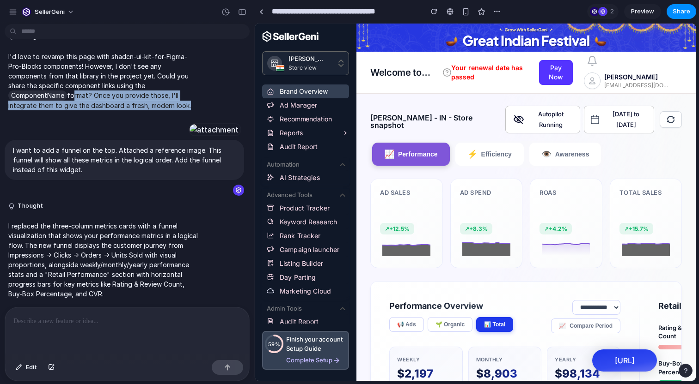
drag, startPoint x: 11, startPoint y: 95, endPoint x: 141, endPoint y: 129, distance: 135.3
click at [141, 111] on span "I'd love to revamp this page with shadcn-ui-kit-for-Figma-Pro-Blocks components…" at bounding box center [103, 81] width 191 height 59
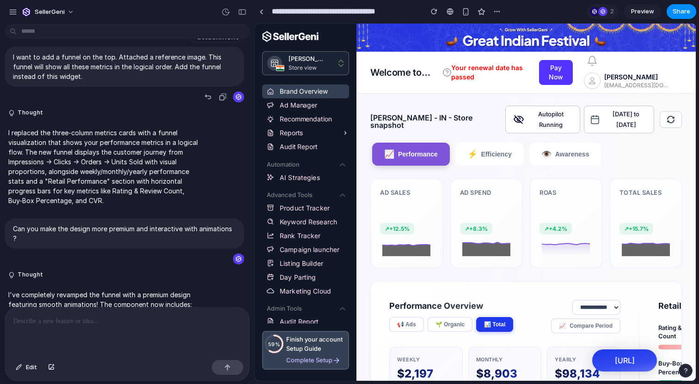
scroll to position [164, 0]
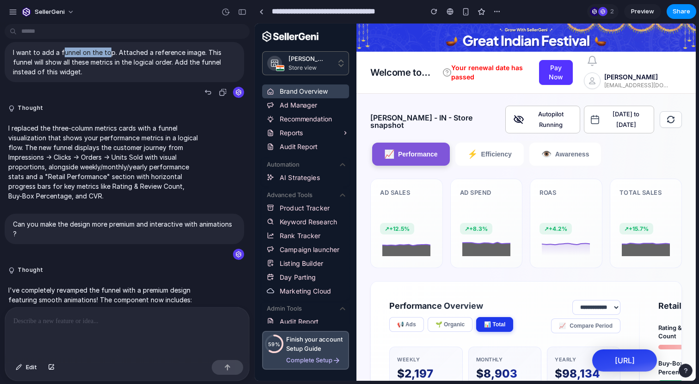
drag, startPoint x: 62, startPoint y: 153, endPoint x: 108, endPoint y: 153, distance: 45.7
click at [108, 77] on p "I want to add a funnel on the top. Attached a reference image. This funnel will…" at bounding box center [124, 62] width 223 height 29
click at [89, 77] on p "I want to add a funnel on the top. Attached a reference image. This funnel will…" at bounding box center [124, 62] width 223 height 29
drag, startPoint x: 93, startPoint y: 152, endPoint x: 128, endPoint y: 152, distance: 34.6
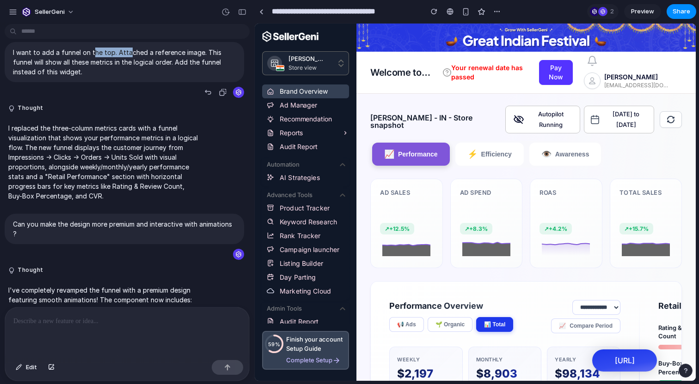
click at [128, 77] on p "I want to add a funnel on the top. Attached a reference image. This funnel will…" at bounding box center [124, 62] width 223 height 29
drag, startPoint x: 114, startPoint y: 152, endPoint x: 172, endPoint y: 154, distance: 57.8
click at [172, 77] on p "I want to add a funnel on the top. Attached a reference image. This funnel will…" at bounding box center [124, 62] width 223 height 29
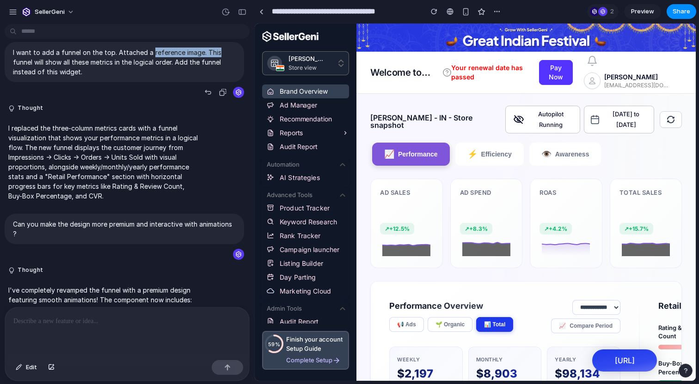
drag, startPoint x: 172, startPoint y: 154, endPoint x: 201, endPoint y: 154, distance: 29.6
click at [201, 77] on p "I want to add a funnel on the top. Attached a reference image. This funnel will…" at bounding box center [124, 62] width 223 height 29
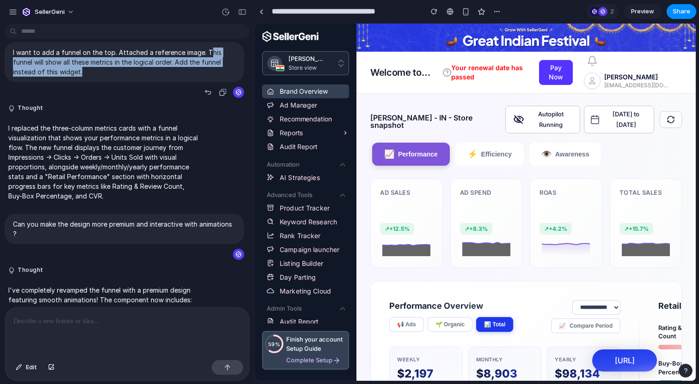
drag, startPoint x: 208, startPoint y: 152, endPoint x: 204, endPoint y: 174, distance: 22.6
click at [204, 77] on p "I want to add a funnel on the top. Attached a reference image. This funnel will…" at bounding box center [124, 62] width 223 height 29
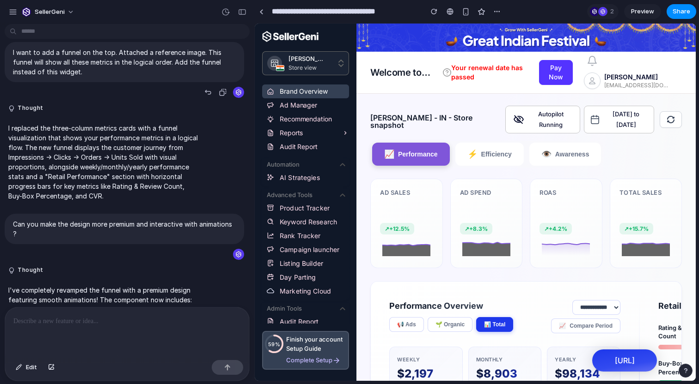
click at [204, 77] on p "I want to add a funnel on the top. Attached a reference image. This funnel will…" at bounding box center [124, 62] width 223 height 29
click at [188, 77] on p "I want to add a funnel on the top. Attached a reference image. This funnel will…" at bounding box center [124, 62] width 223 height 29
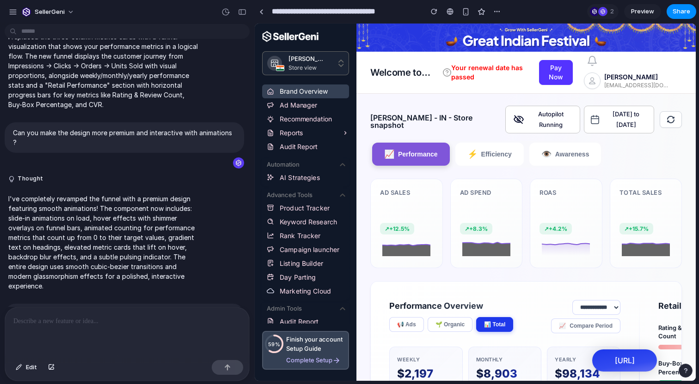
scroll to position [256, 0]
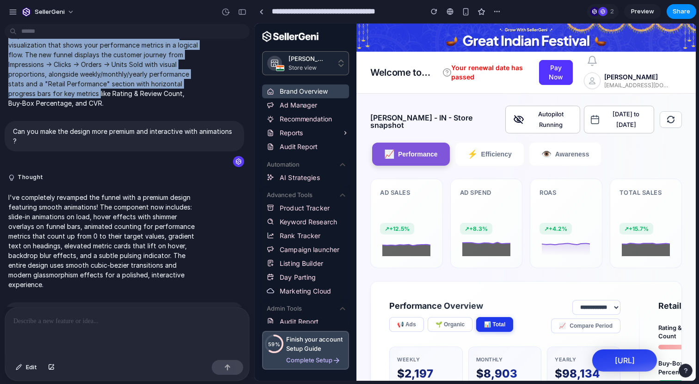
drag, startPoint x: 7, startPoint y: 136, endPoint x: 101, endPoint y: 195, distance: 110.5
click at [101, 114] on div "I replaced the three-column metrics cards with a funnel visualization that show…" at bounding box center [104, 69] width 199 height 89
click at [101, 108] on p "I replaced the three-column metrics cards with a funnel visualization that show…" at bounding box center [103, 69] width 191 height 78
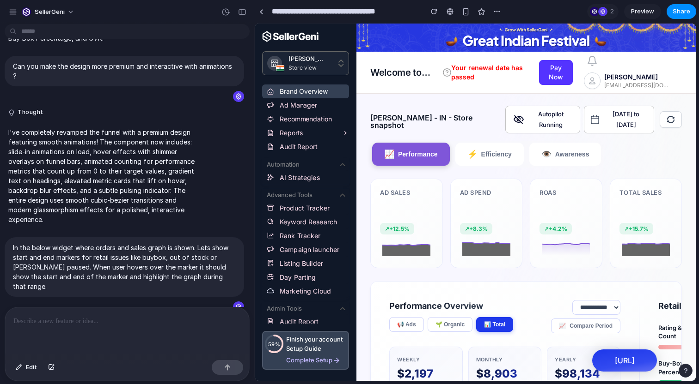
scroll to position [325, 0]
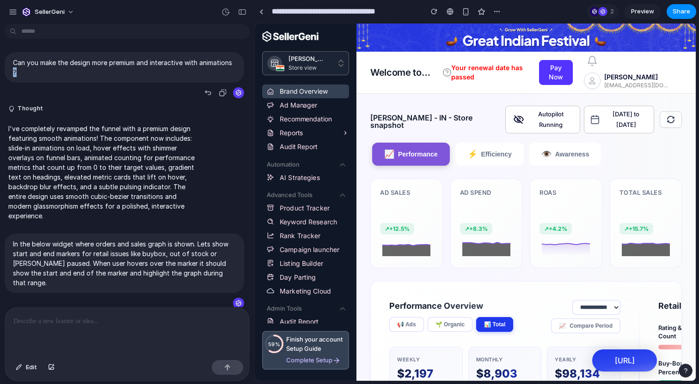
drag, startPoint x: 11, startPoint y: 166, endPoint x: 48, endPoint y: 178, distance: 39.2
click at [48, 83] on div "Can you make the design more premium and interactive with animations ?" at bounding box center [124, 67] width 239 height 30
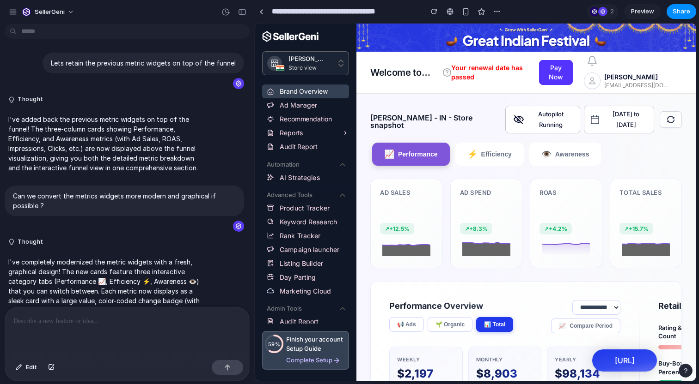
scroll to position [1403, 0]
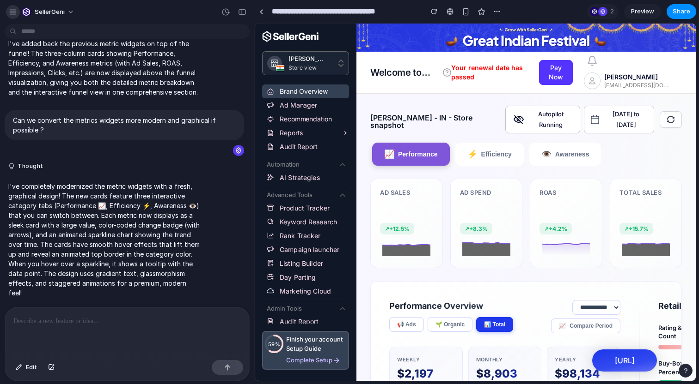
click at [13, 14] on div "button" at bounding box center [13, 12] width 8 height 8
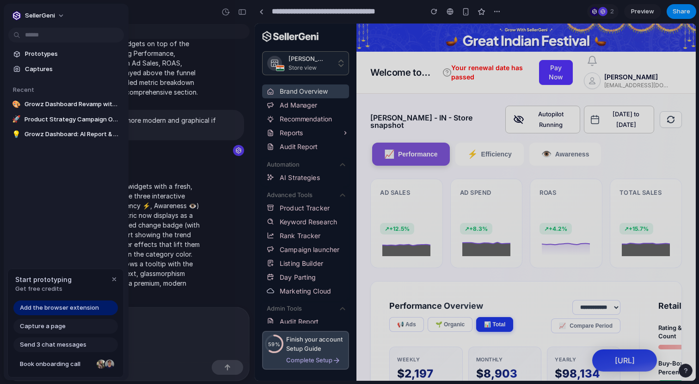
drag, startPoint x: 13, startPoint y: 13, endPoint x: 84, endPoint y: 93, distance: 106.4
click at [30, 35] on div "SellerGeni" at bounding box center [66, 23] width 125 height 39
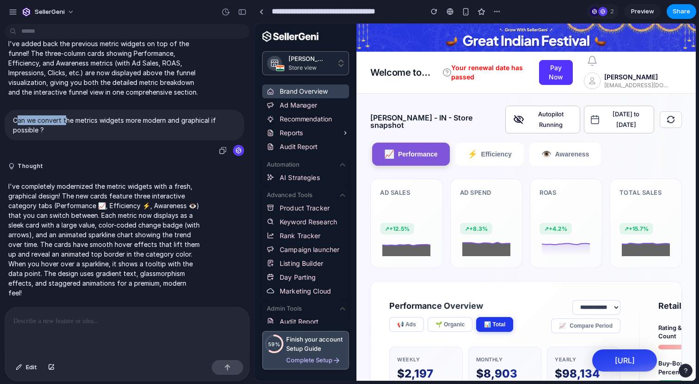
drag, startPoint x: 18, startPoint y: 136, endPoint x: 67, endPoint y: 137, distance: 49.0
click at [67, 135] on p "Can we convert the metrics widgets more modern and graphical if possible ?" at bounding box center [124, 124] width 223 height 19
click at [13, 15] on div "button" at bounding box center [13, 12] width 8 height 8
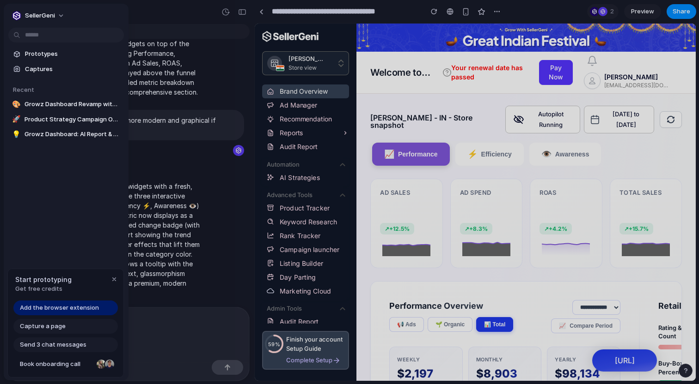
click at [13, 15] on div "button" at bounding box center [16, 15] width 9 height 9
click at [67, 121] on span "Product Strategy Campaign Overview" at bounding box center [72, 119] width 96 height 9
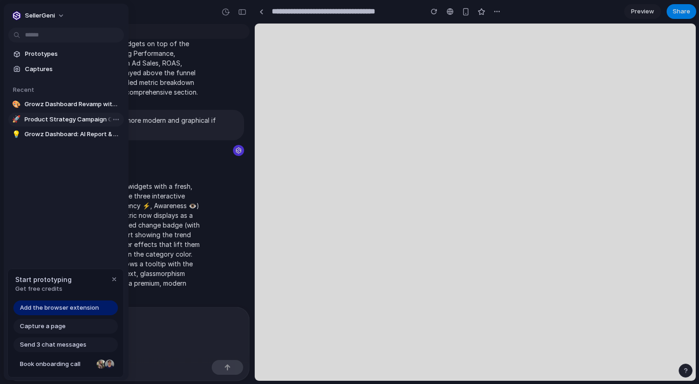
type input "**********"
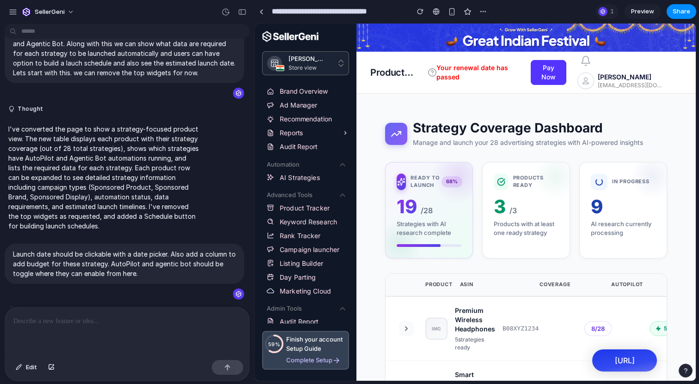
scroll to position [0, 0]
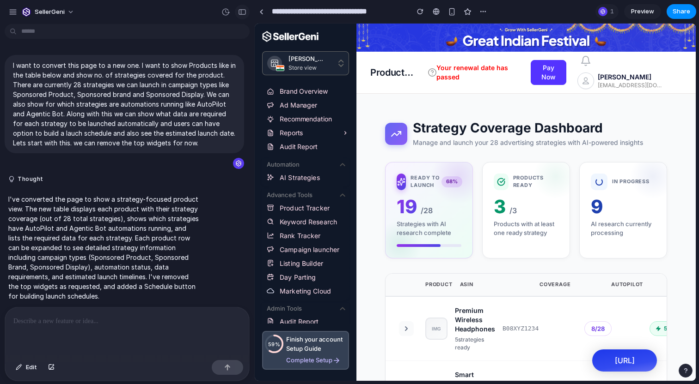
drag, startPoint x: 225, startPoint y: 12, endPoint x: 239, endPoint y: 12, distance: 13.4
click at [239, 12] on div at bounding box center [233, 12] width 31 height 15
click at [239, 12] on div "button" at bounding box center [242, 12] width 8 height 6
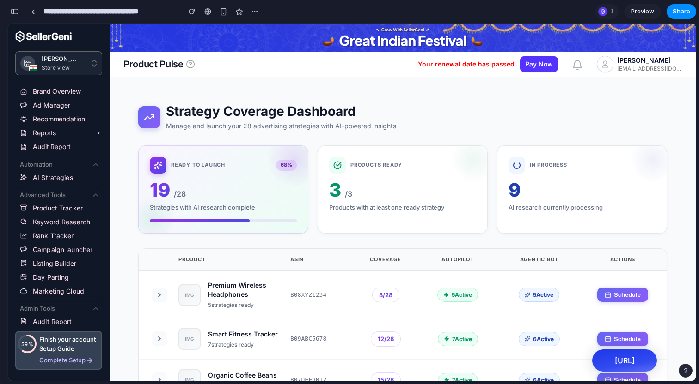
scroll to position [95, 0]
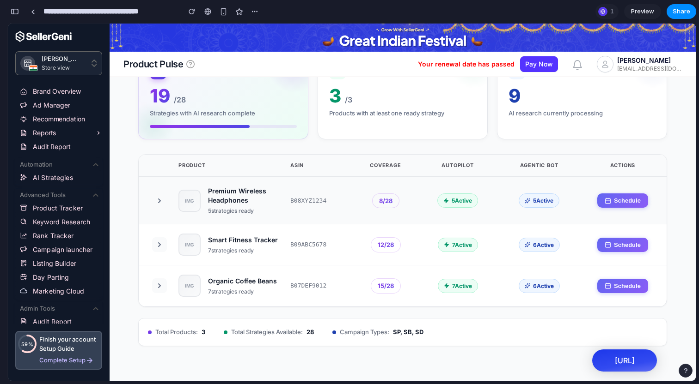
click at [163, 197] on icon at bounding box center [159, 200] width 7 height 7
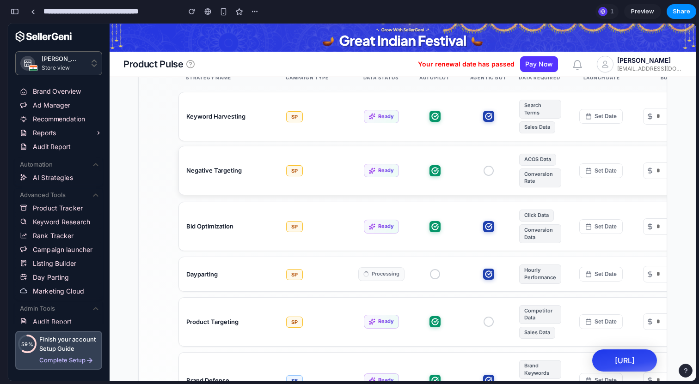
scroll to position [303, 0]
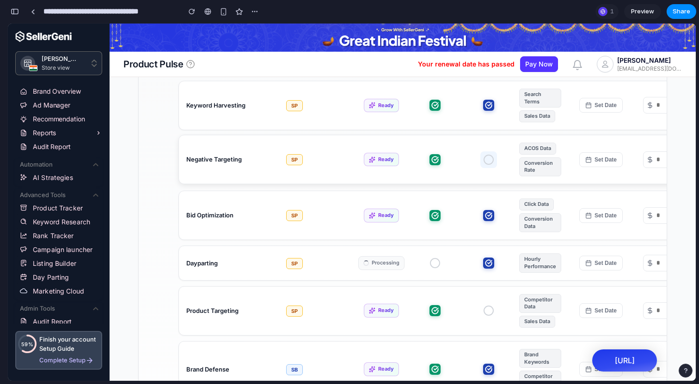
click at [493, 159] on circle at bounding box center [488, 159] width 9 height 9
click at [491, 159] on icon at bounding box center [488, 160] width 6 height 6
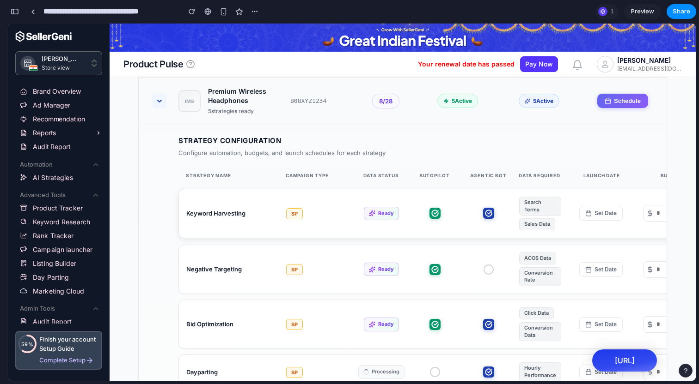
scroll to position [200, 0]
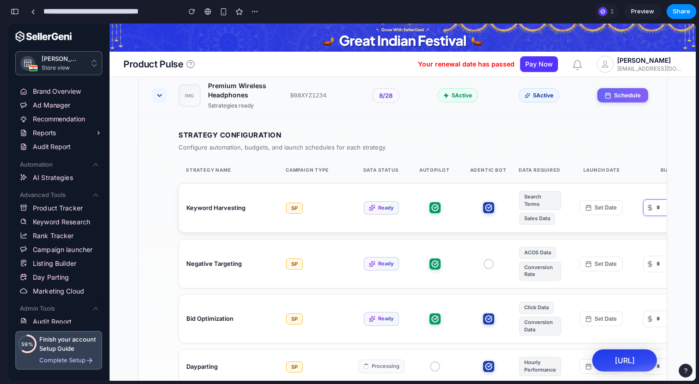
click at [656, 212] on input "number" at bounding box center [674, 208] width 42 height 12
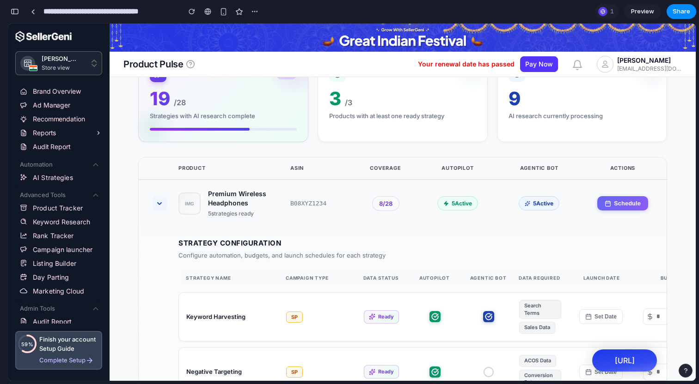
scroll to position [82, 0]
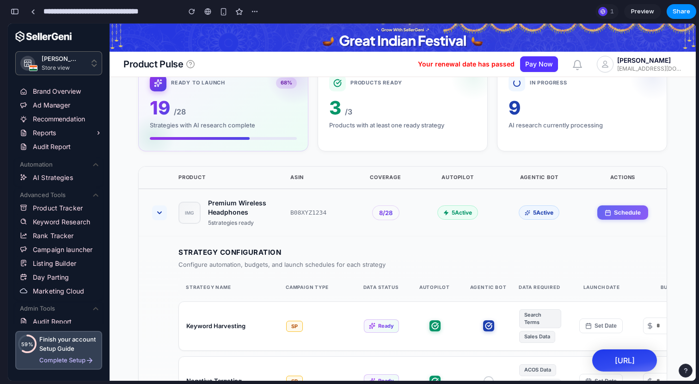
click at [162, 209] on icon at bounding box center [159, 212] width 7 height 7
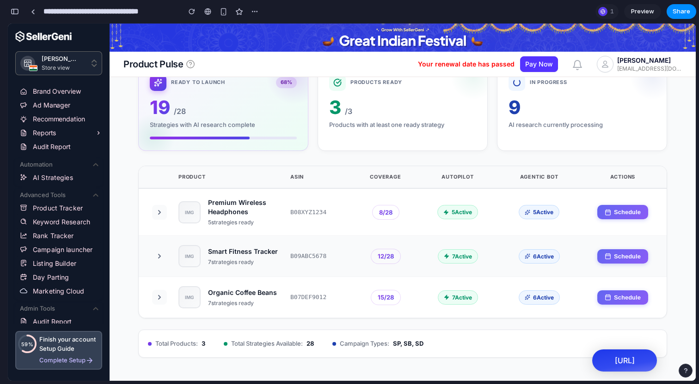
click at [164, 256] on button at bounding box center [159, 256] width 15 height 15
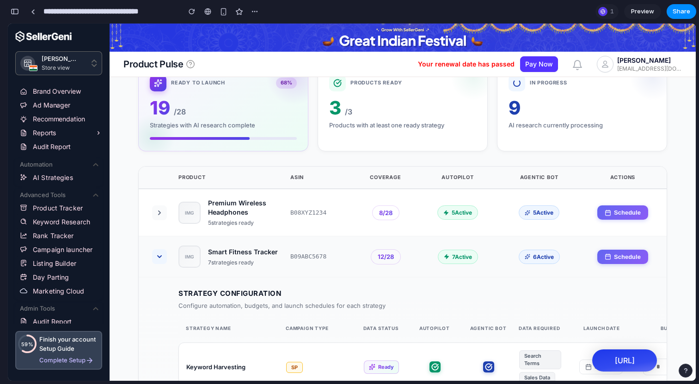
click at [164, 256] on button at bounding box center [159, 256] width 15 height 15
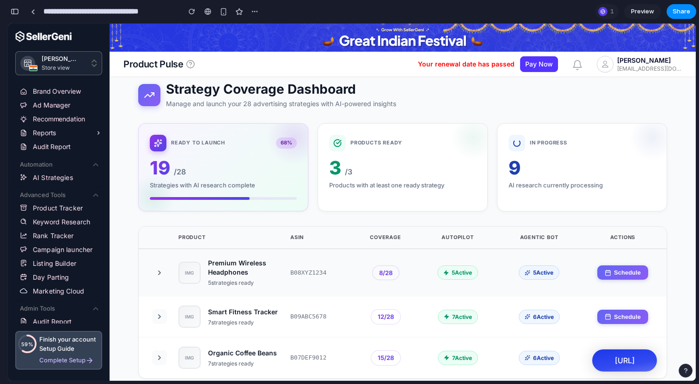
scroll to position [0, 0]
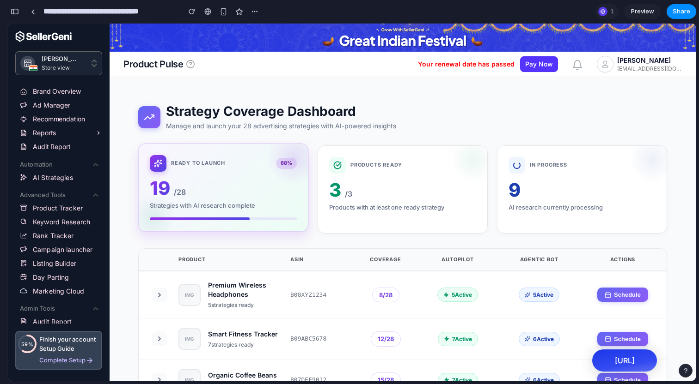
click at [273, 203] on div "Strategies with AI research complete" at bounding box center [223, 205] width 147 height 9
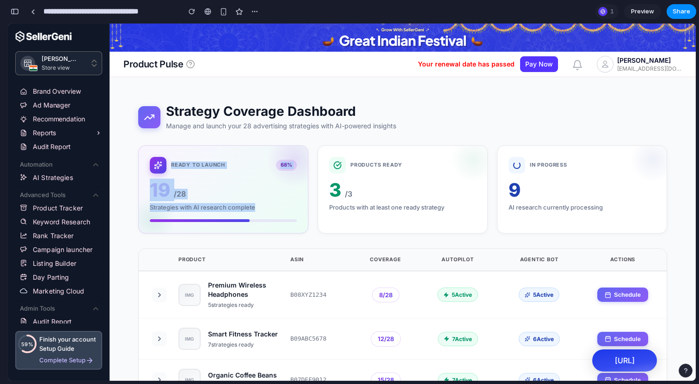
drag, startPoint x: 170, startPoint y: 110, endPoint x: 423, endPoint y: 139, distance: 254.4
click at [423, 140] on div "Strategy Coverage Dashboard Manage and launch your 28 advertising strategies wi…" at bounding box center [402, 272] width 558 height 366
click at [423, 139] on div "Strategy Coverage Dashboard Manage and launch your 28 advertising strategies wi…" at bounding box center [402, 272] width 558 height 366
click at [30, 8] on link at bounding box center [33, 12] width 14 height 14
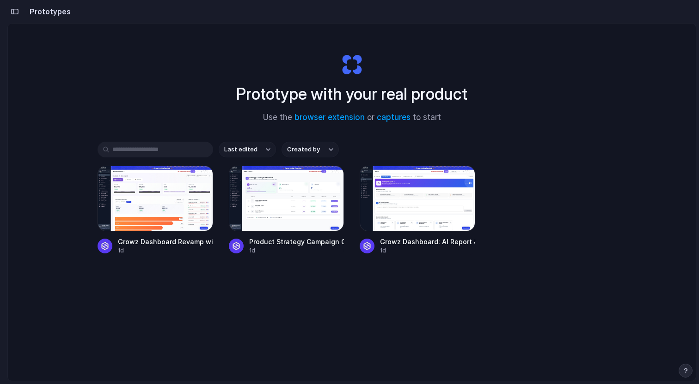
click at [318, 148] on span "Created by" at bounding box center [303, 149] width 33 height 9
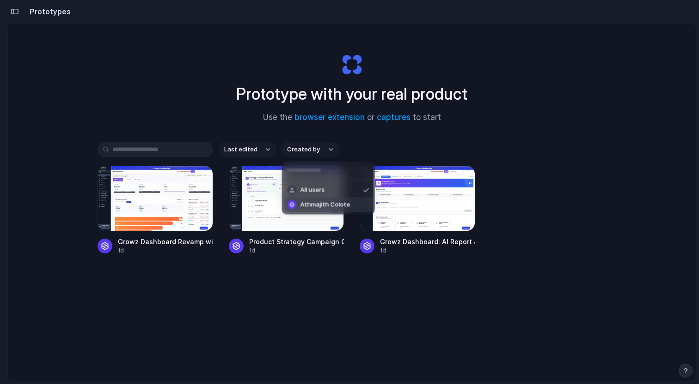
click at [316, 207] on span "Athmajith Colote" at bounding box center [325, 205] width 50 height 9
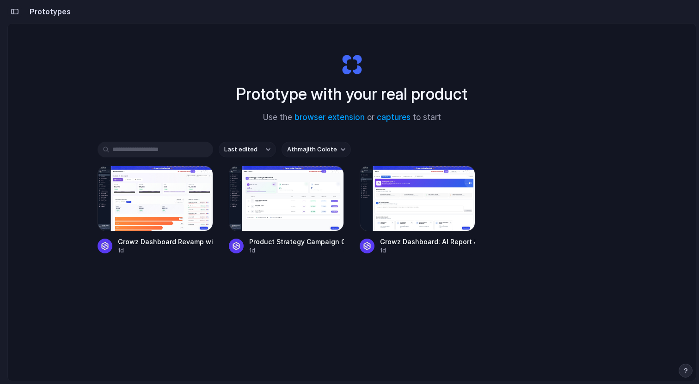
click at [14, 13] on div "button" at bounding box center [15, 11] width 8 height 6
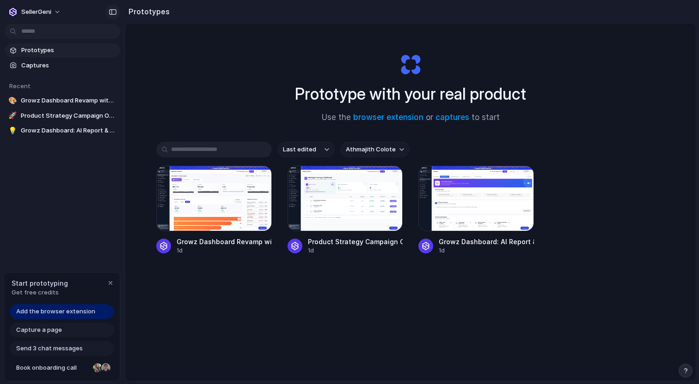
click at [111, 12] on div "button" at bounding box center [113, 12] width 8 height 6
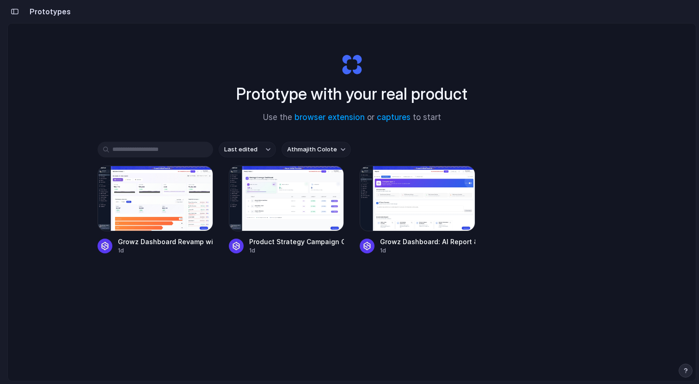
click at [18, 12] on div "button" at bounding box center [15, 11] width 8 height 6
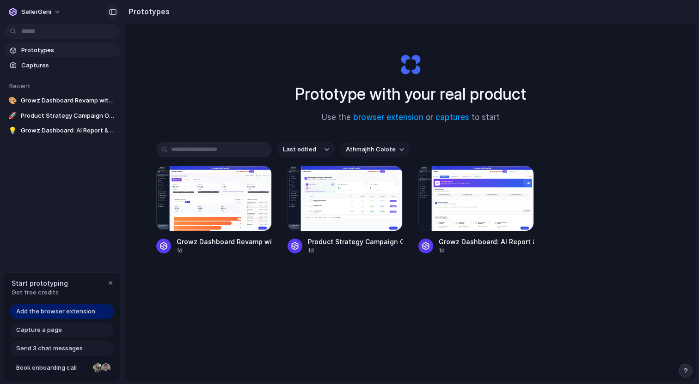
click at [109, 16] on button "button" at bounding box center [112, 12] width 15 height 15
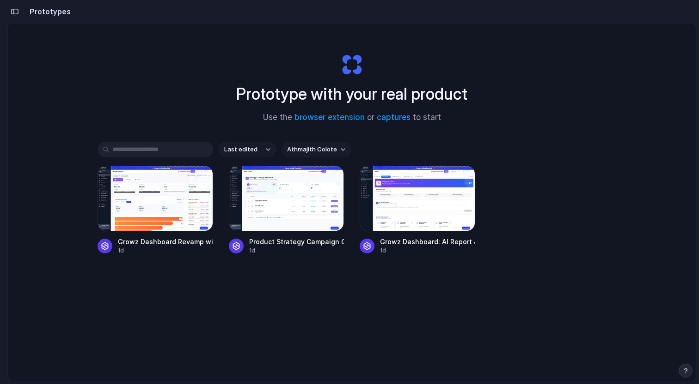
click at [17, 14] on div "button" at bounding box center [15, 11] width 8 height 6
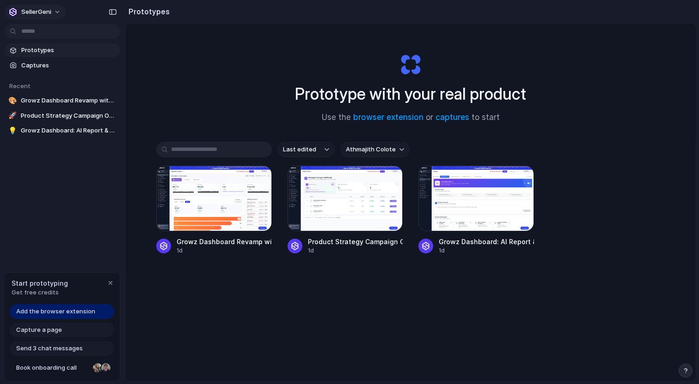
click at [57, 15] on button "SellerGeni" at bounding box center [35, 12] width 61 height 15
click at [49, 35] on li "Settings" at bounding box center [44, 32] width 77 height 15
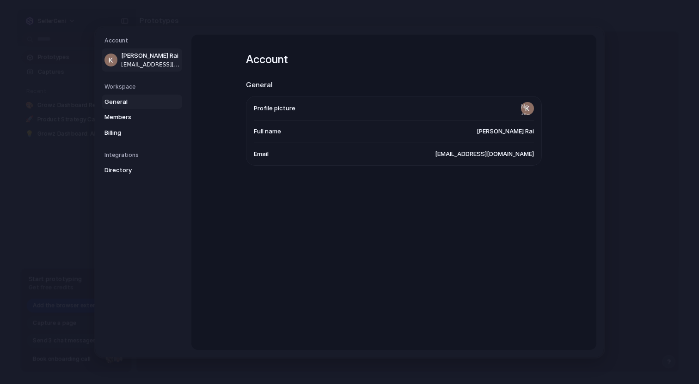
click at [133, 95] on link "General" at bounding box center [142, 101] width 80 height 15
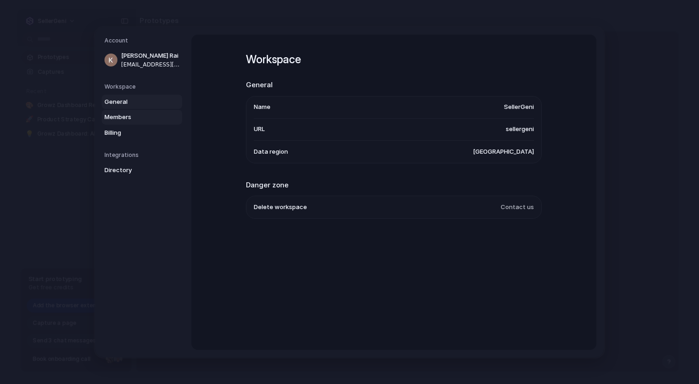
click at [133, 118] on span "Members" at bounding box center [133, 117] width 59 height 9
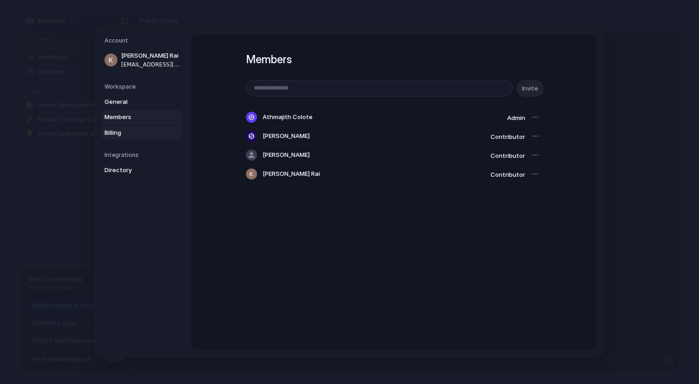
click at [133, 128] on span "Billing" at bounding box center [133, 132] width 59 height 9
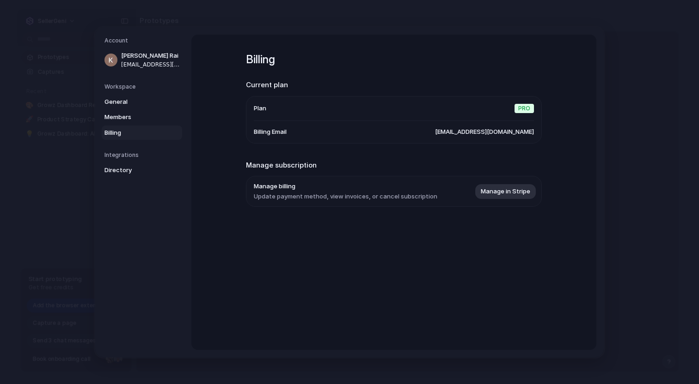
click at [143, 140] on nav "Account [PERSON_NAME] Rai [EMAIL_ADDRESS][DOMAIN_NAME] Workspace General Member…" at bounding box center [143, 192] width 96 height 330
click at [145, 165] on link "Directory" at bounding box center [142, 170] width 80 height 15
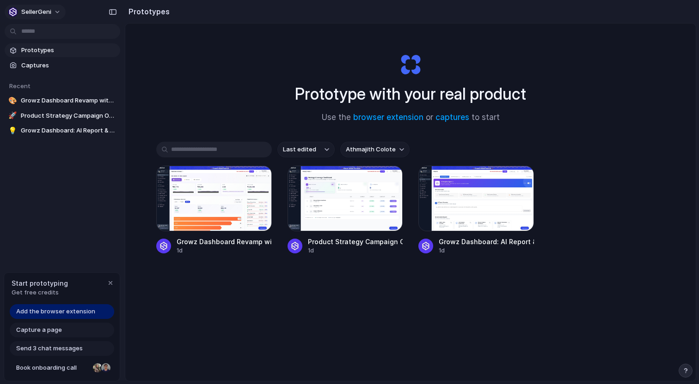
click at [25, 10] on span "SellerGeni" at bounding box center [36, 11] width 30 height 9
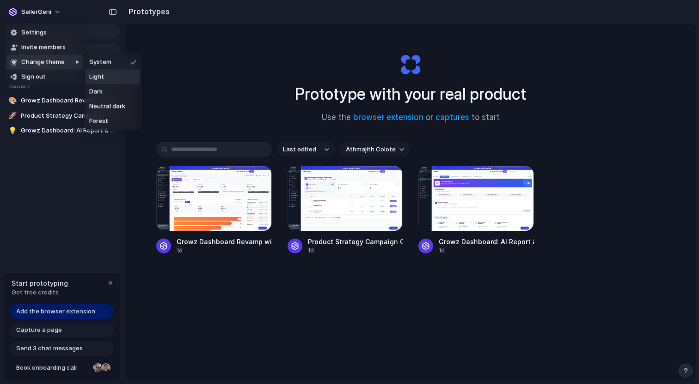
click at [107, 75] on li "Light" at bounding box center [112, 77] width 55 height 15
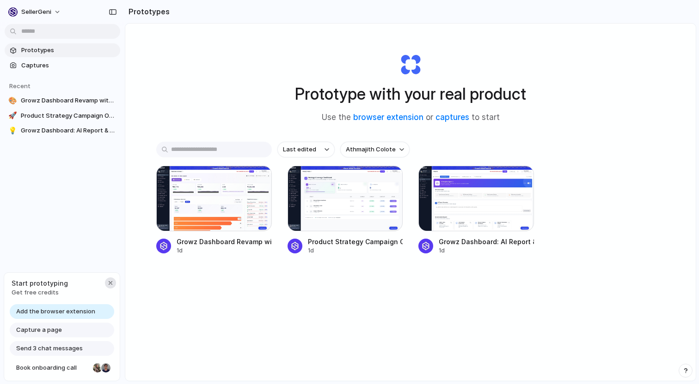
click at [112, 282] on div "button" at bounding box center [110, 283] width 7 height 7
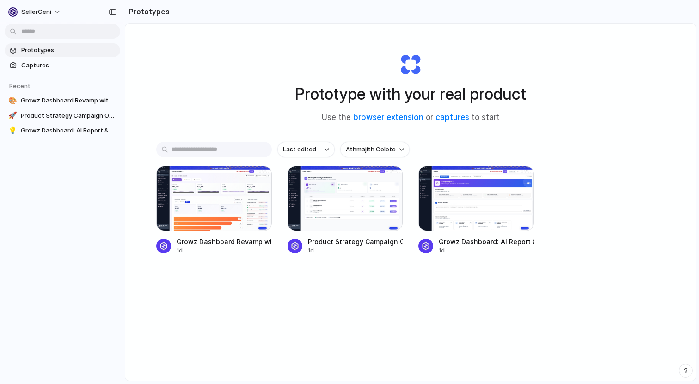
click at [71, 20] on div "SellerGeni" at bounding box center [62, 11] width 125 height 22
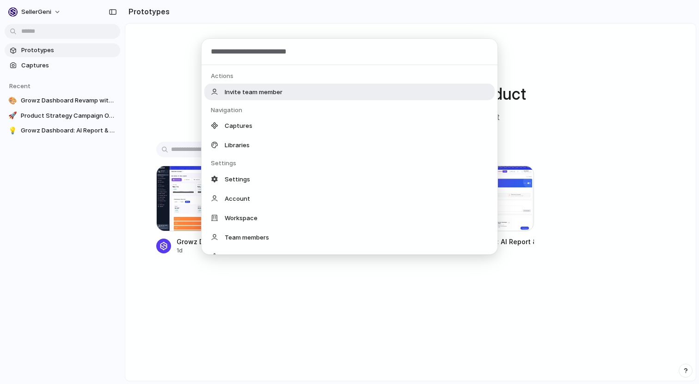
click at [70, 28] on body "SellerGeni Prototypes Captures Recent 🎨 Growz Dashboard Revamp with shadcn-ui 🚀…" at bounding box center [349, 192] width 699 height 384
click at [70, 28] on div "Actions Invite team member Navigation Captures Libraries Settings Settings Acco…" at bounding box center [349, 192] width 699 height 384
click at [70, 28] on body "SellerGeni Prototypes Captures Recent 🎨 Growz Dashboard Revamp with shadcn-ui 🚀…" at bounding box center [349, 192] width 699 height 384
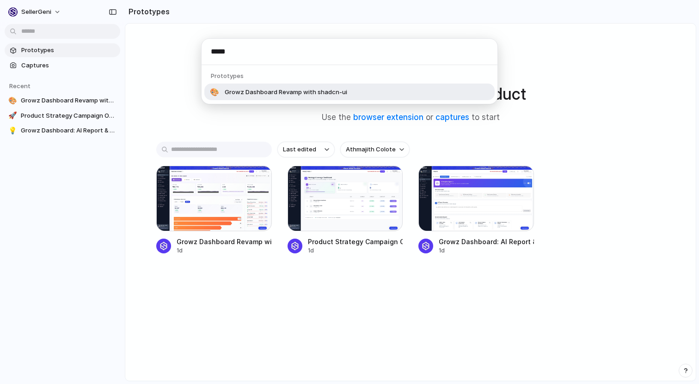
type input "*****"
click at [306, 89] on span "Growz Dashboard Revamp with shadcn-ui" at bounding box center [286, 91] width 122 height 9
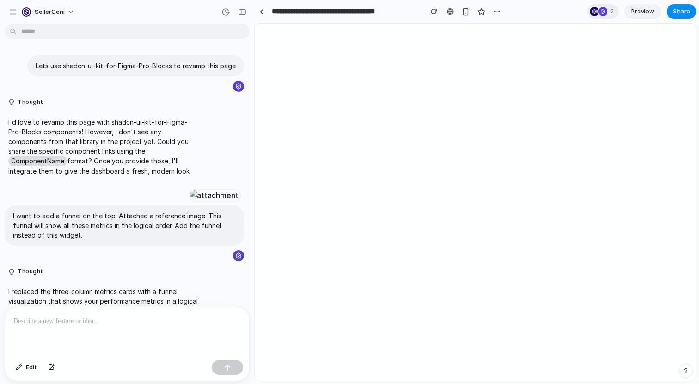
scroll to position [1403, 0]
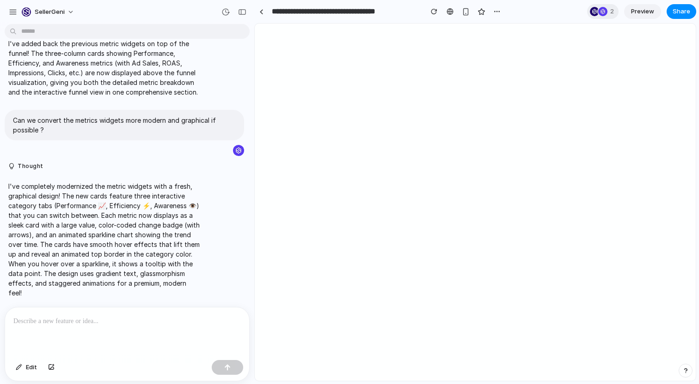
select select "******"
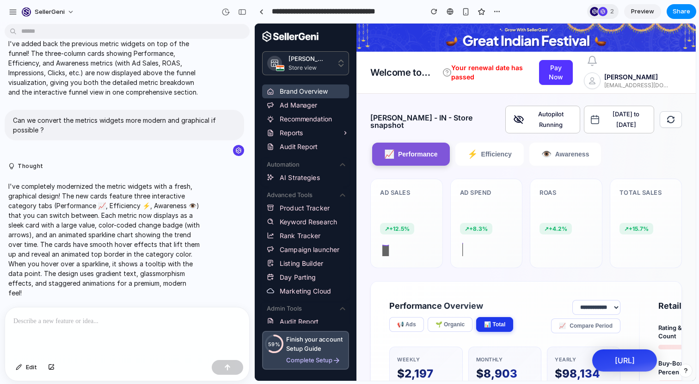
scroll to position [0, 0]
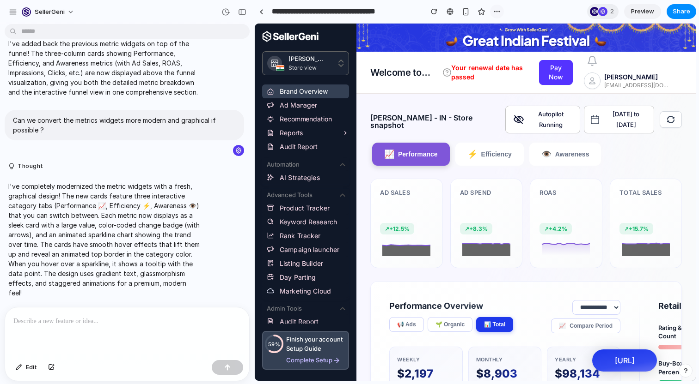
click at [493, 10] on div "button" at bounding box center [496, 11] width 7 height 7
click at [509, 31] on span "Duplicate" at bounding box center [520, 31] width 28 height 9
click at [243, 12] on div "button" at bounding box center [242, 12] width 8 height 6
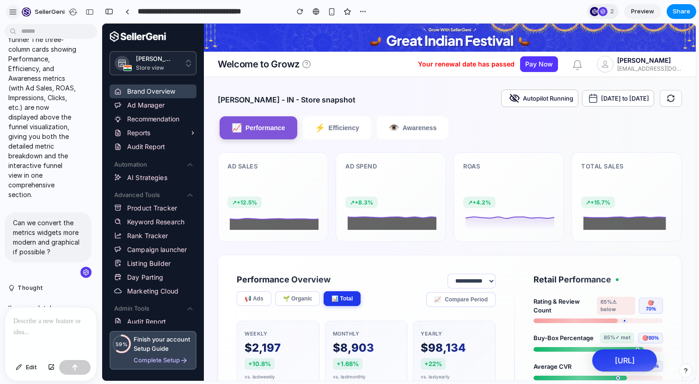
click at [14, 13] on div "button" at bounding box center [13, 12] width 8 height 8
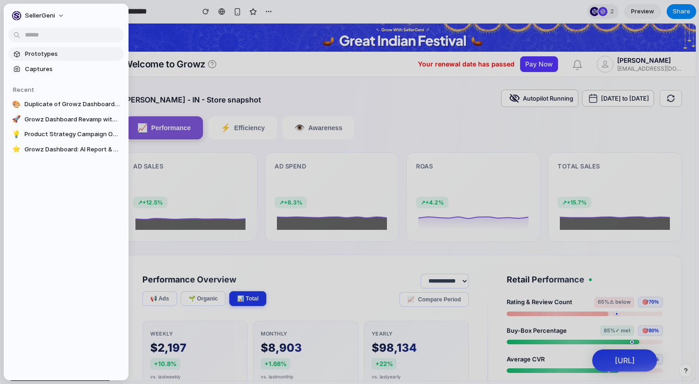
click at [48, 58] on span "Prototypes" at bounding box center [72, 53] width 95 height 9
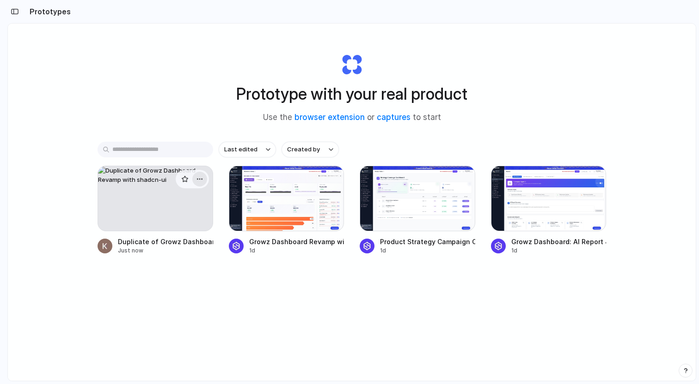
click at [204, 180] on button "button" at bounding box center [199, 179] width 15 height 15
click at [177, 242] on li "Delete" at bounding box center [173, 244] width 66 height 15
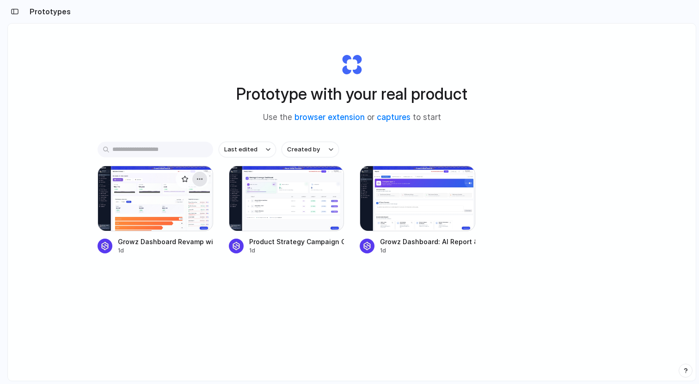
click at [202, 180] on div "button" at bounding box center [199, 179] width 7 height 7
click at [317, 309] on div "Open in new tab Rename Copy link Delete" at bounding box center [349, 192] width 699 height 384
click at [325, 152] on button "Created by" at bounding box center [309, 150] width 57 height 16
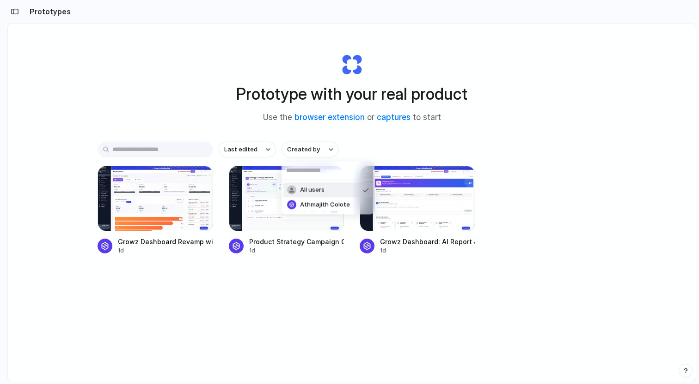
click at [260, 151] on div "All users [PERSON_NAME]" at bounding box center [349, 192] width 699 height 384
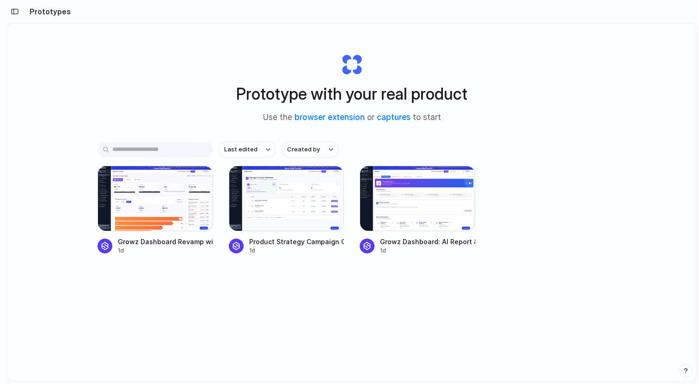
click at [260, 151] on button "Last edited" at bounding box center [247, 150] width 57 height 16
click at [260, 157] on div "Last edited Last created Alphabetical" at bounding box center [349, 192] width 699 height 384
click at [459, 176] on button "button" at bounding box center [461, 179] width 15 height 15
click at [404, 298] on div "Last edited Created by Growz Dashboard Revamp with shadcn-ui 1d Product Strateg…" at bounding box center [351, 227] width 508 height 170
drag, startPoint x: 277, startPoint y: 92, endPoint x: 524, endPoint y: 106, distance: 248.0
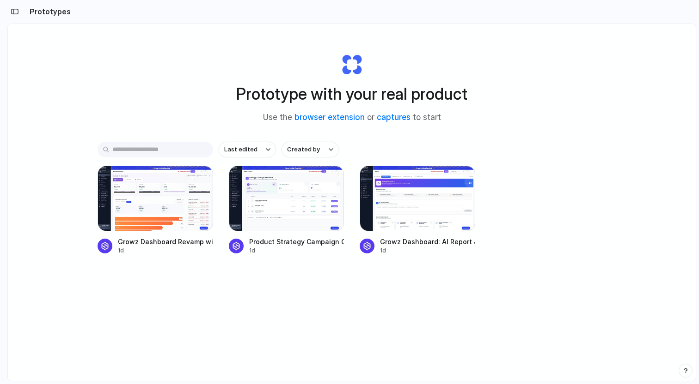
click at [524, 106] on div "Prototype with your real product Use the browser extension or captures to start" at bounding box center [352, 85] width 370 height 100
